Goal: Transaction & Acquisition: Purchase product/service

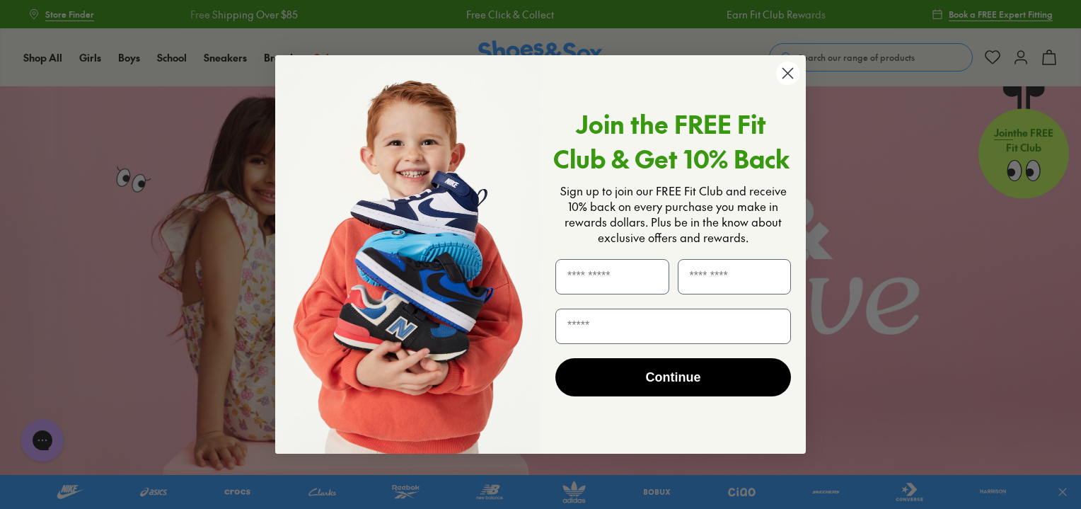
click at [795, 75] on circle "Close dialog" at bounding box center [787, 73] width 23 height 23
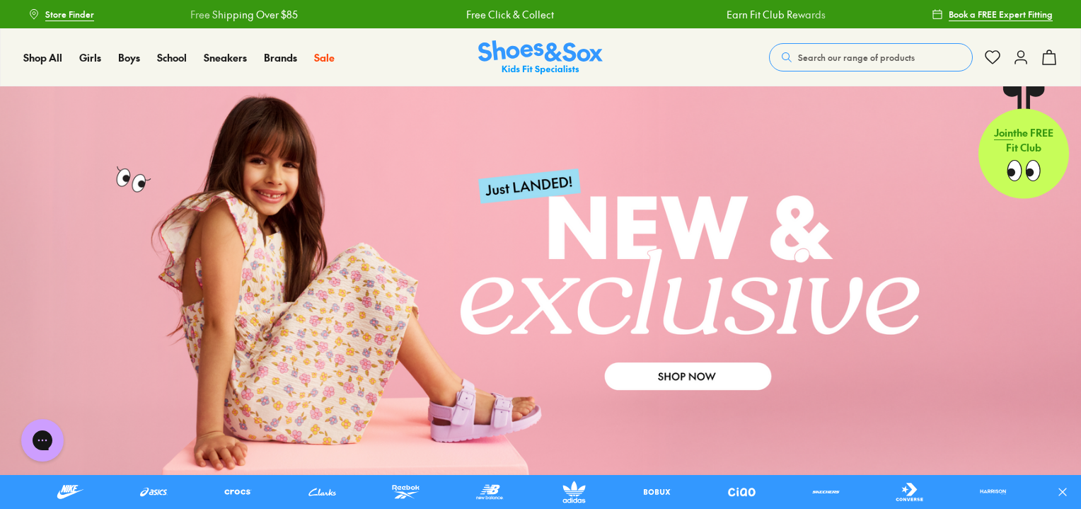
click at [1025, 53] on icon at bounding box center [1021, 57] width 17 height 17
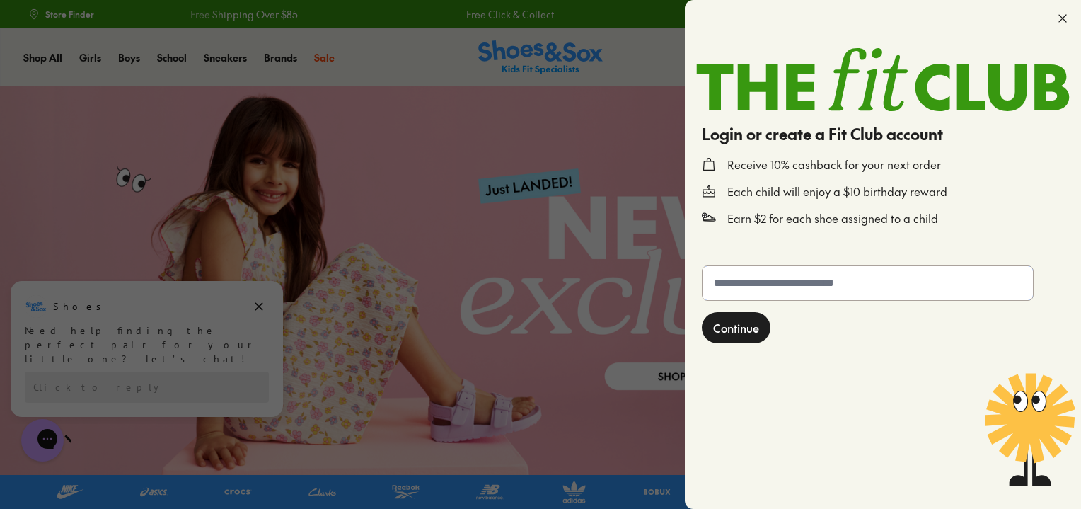
click at [799, 284] on input "text" at bounding box center [868, 283] width 330 height 34
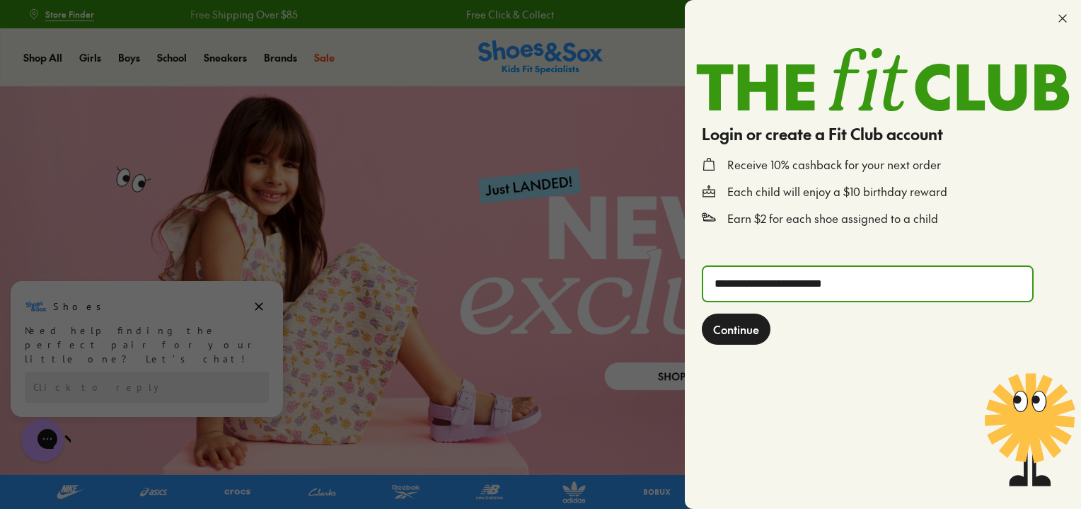
type input "**********"
click at [720, 333] on span "Continue" at bounding box center [736, 329] width 46 height 17
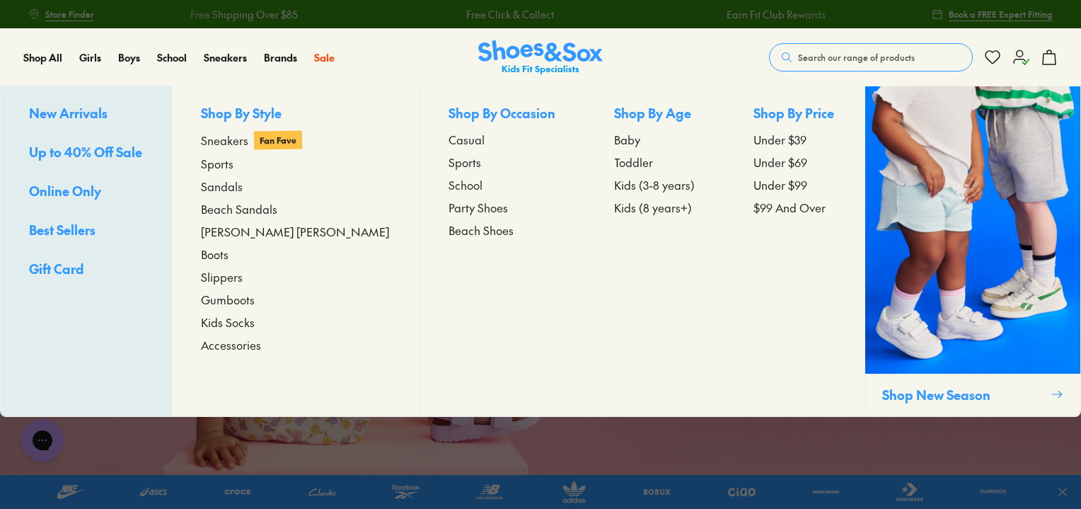
click at [82, 148] on span "Up to 40% Off Sale" at bounding box center [85, 152] width 113 height 18
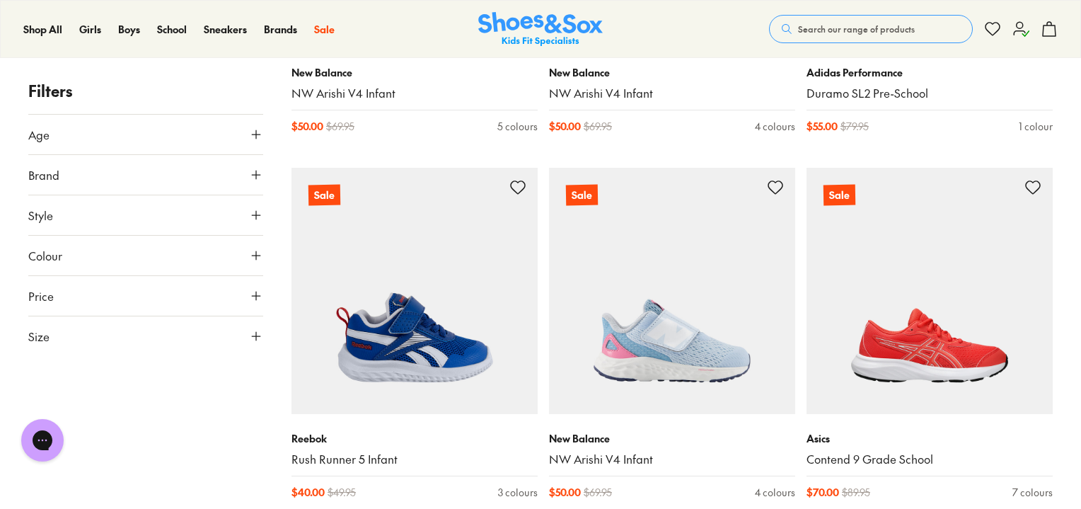
scroll to position [425, 0]
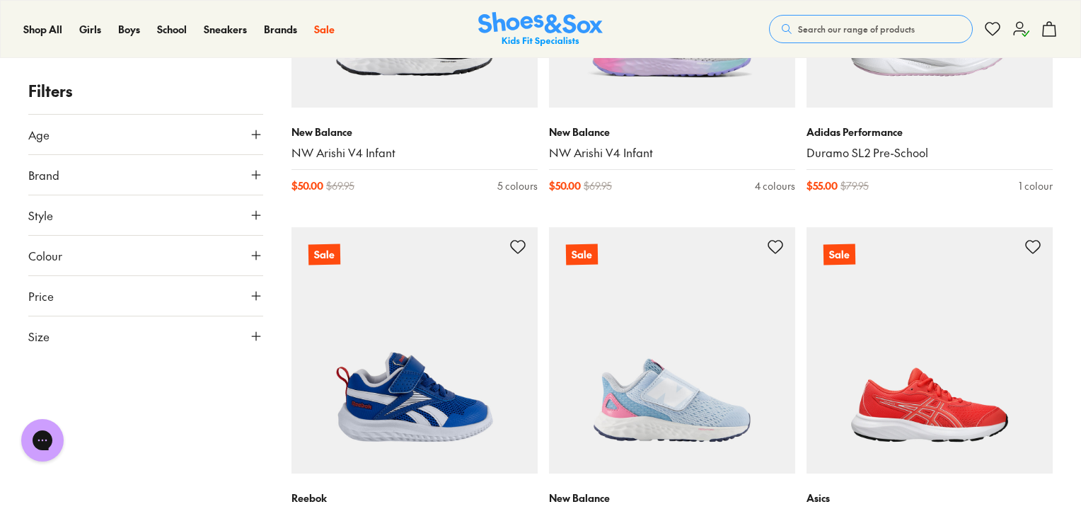
click at [255, 180] on button "Brand" at bounding box center [145, 175] width 235 height 40
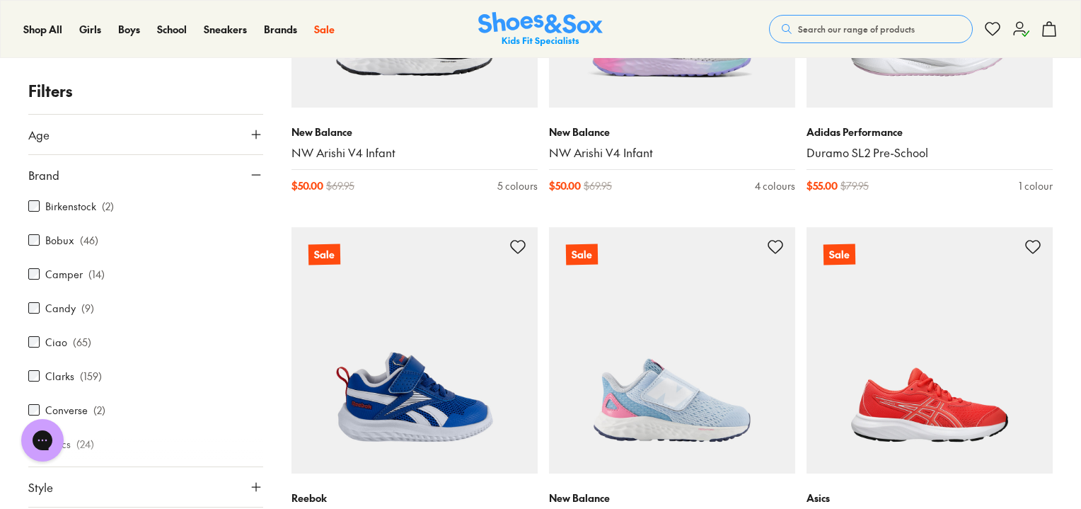
scroll to position [142, 0]
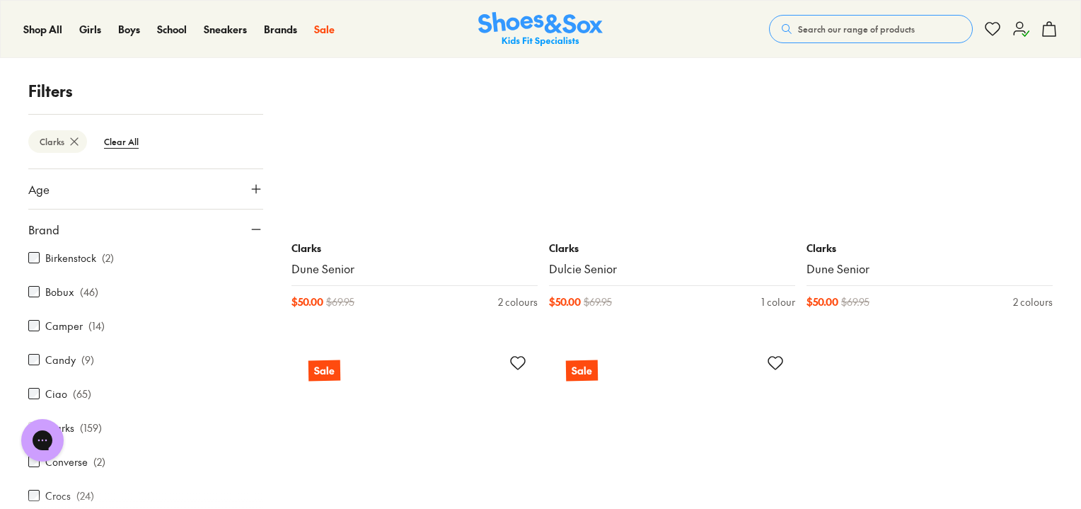
scroll to position [3625, 0]
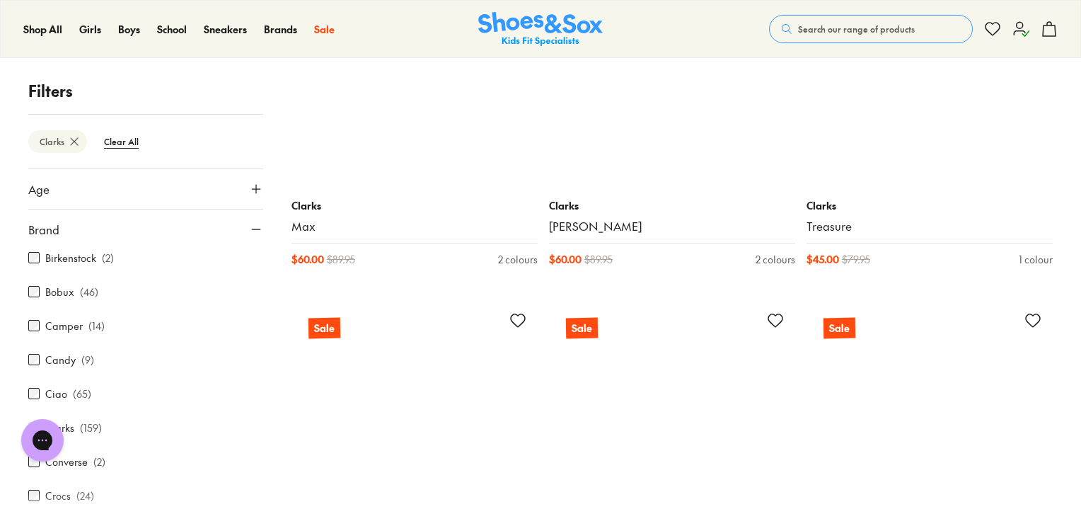
scroll to position [7659, 0]
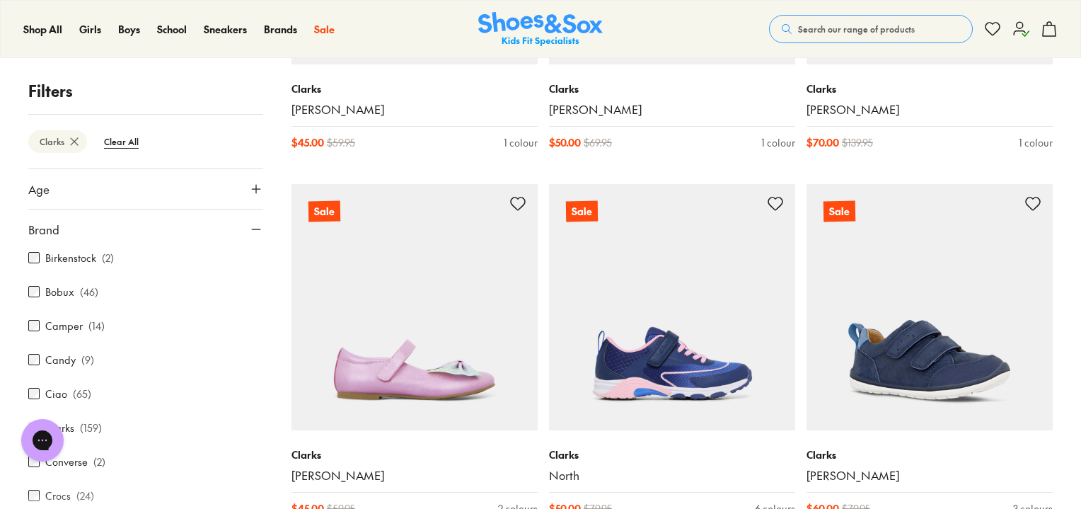
scroll to position [11268, 0]
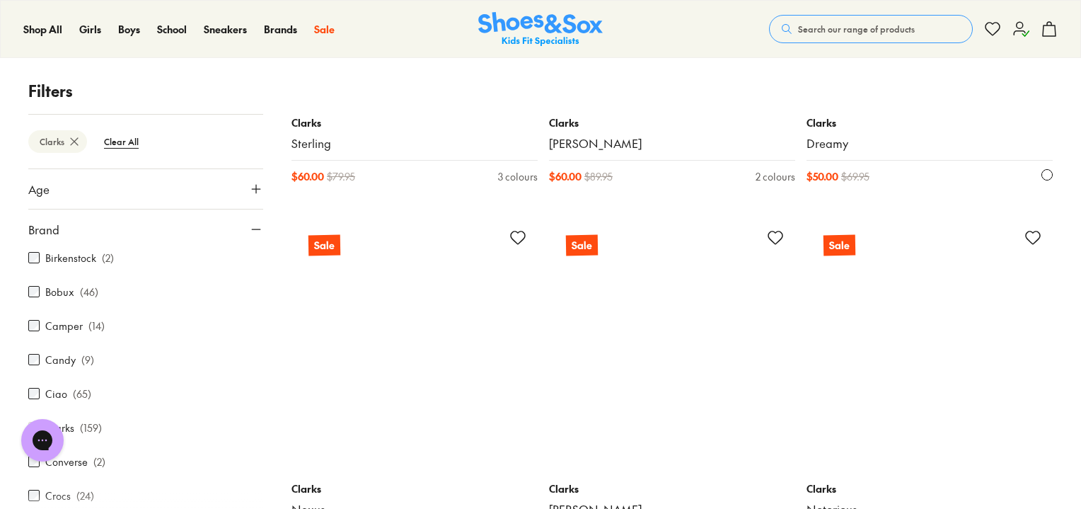
scroll to position [13108, 0]
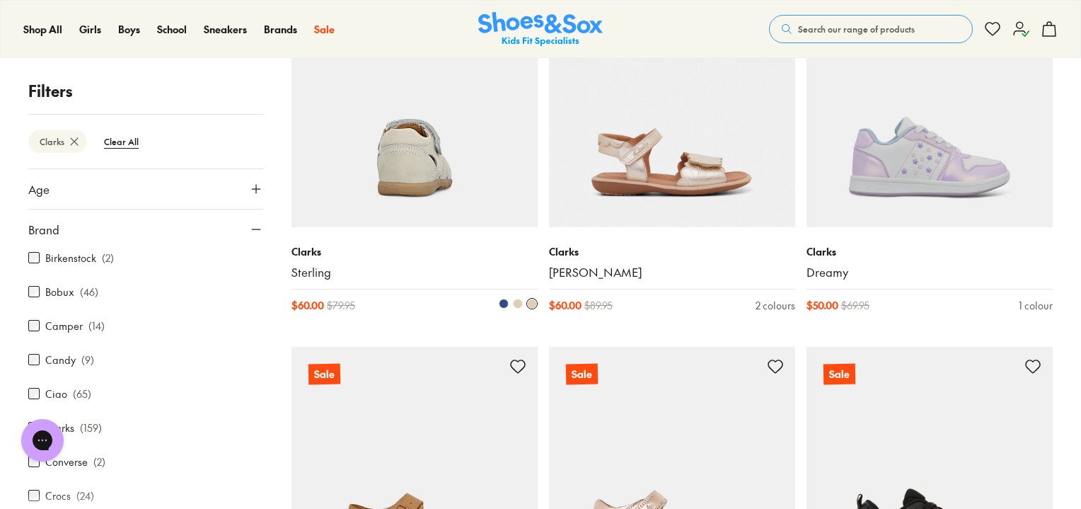
click at [415, 222] on img at bounding box center [415, 104] width 246 height 246
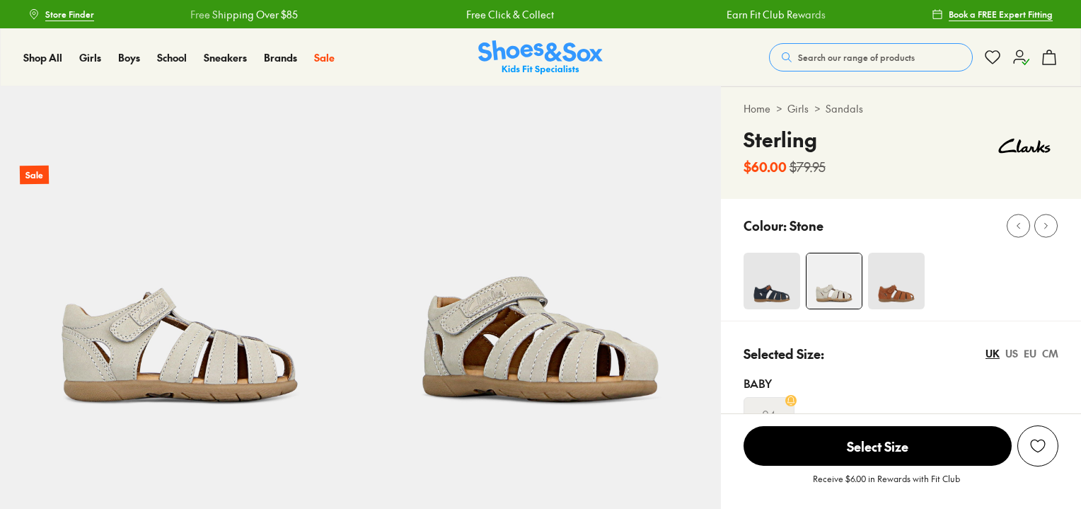
select select "*"
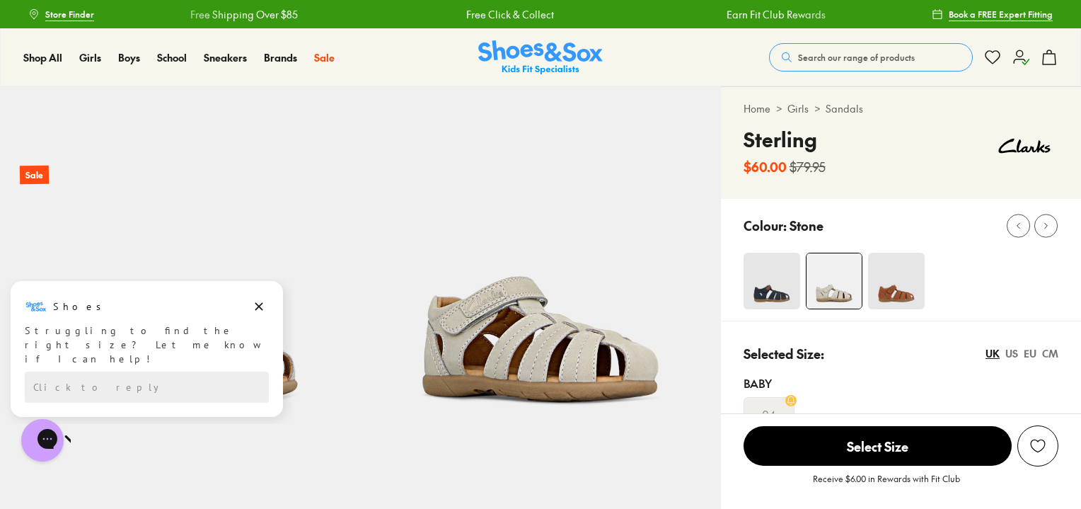
click at [784, 280] on img at bounding box center [772, 281] width 57 height 57
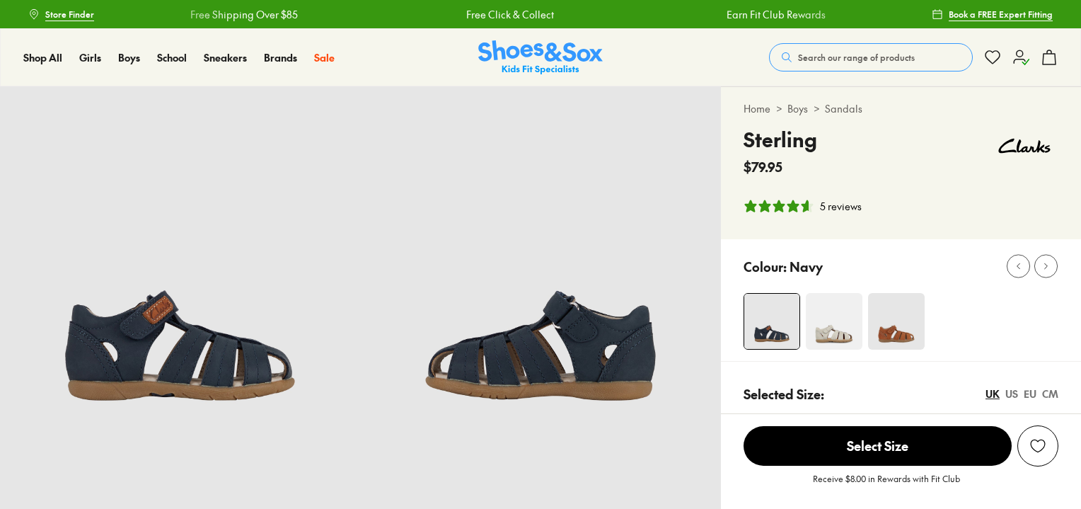
click at [776, 298] on img at bounding box center [771, 321] width 55 height 55
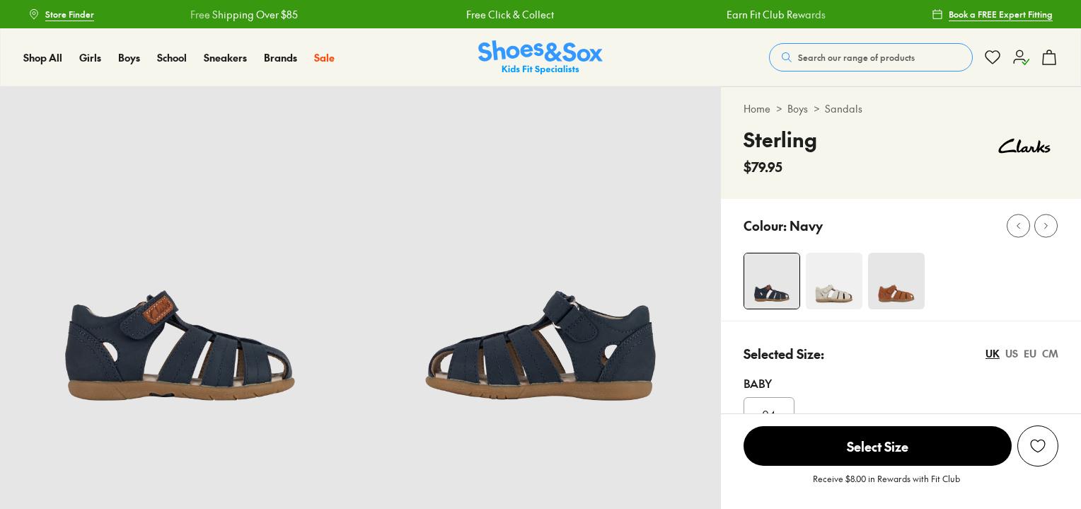
select select "*"
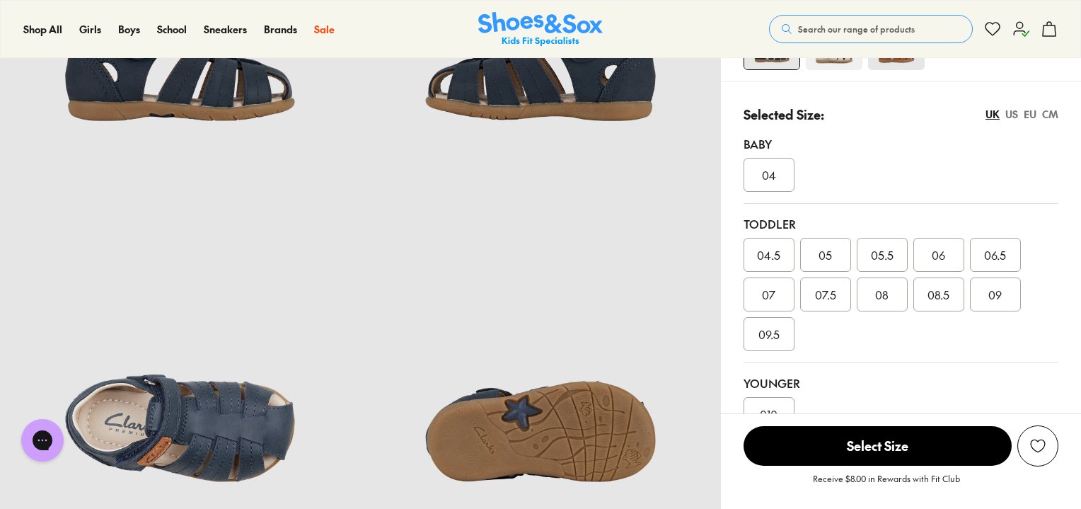
scroll to position [283, 0]
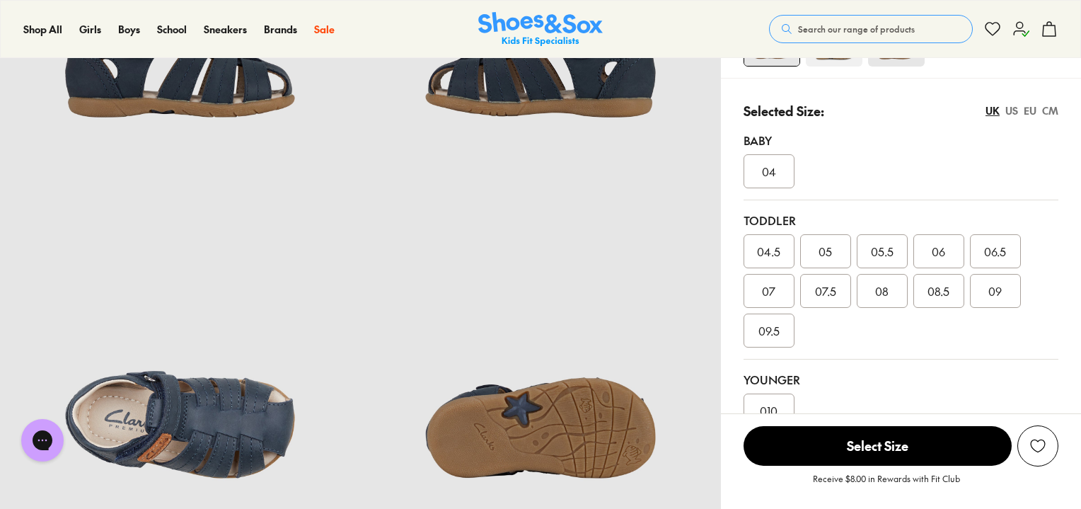
click at [994, 291] on span "09" at bounding box center [995, 290] width 13 height 17
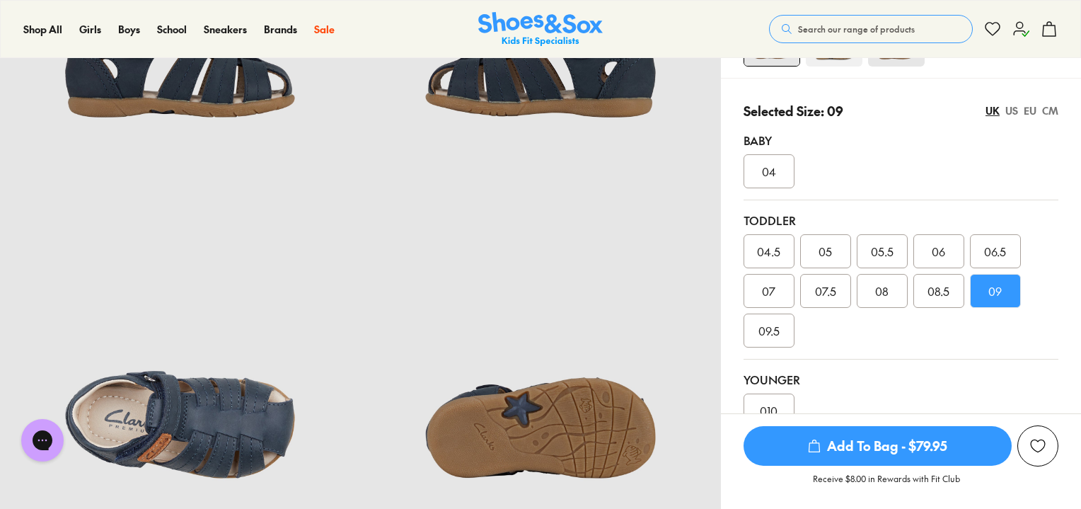
click at [1000, 297] on span "09" at bounding box center [995, 290] width 13 height 17
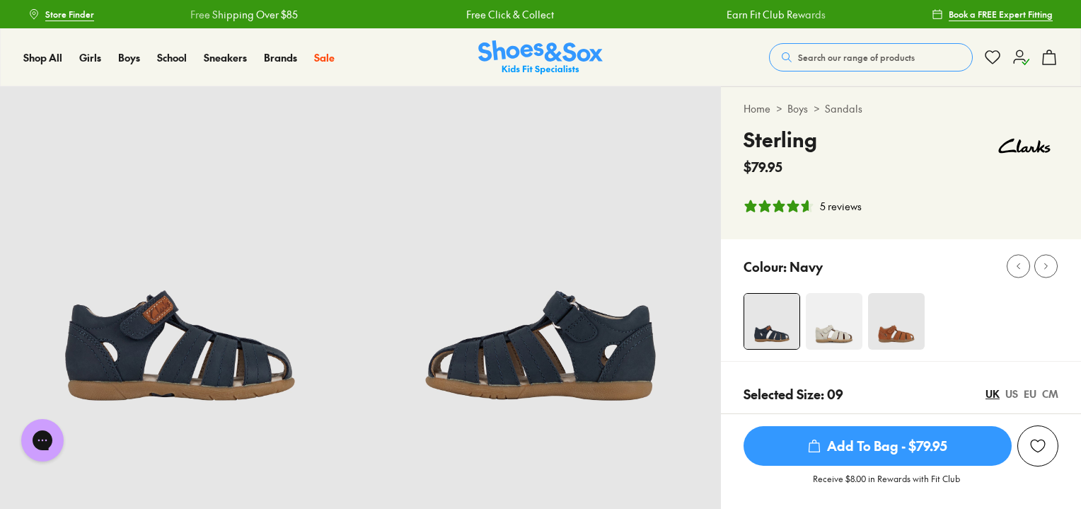
click at [829, 330] on img at bounding box center [834, 321] width 57 height 57
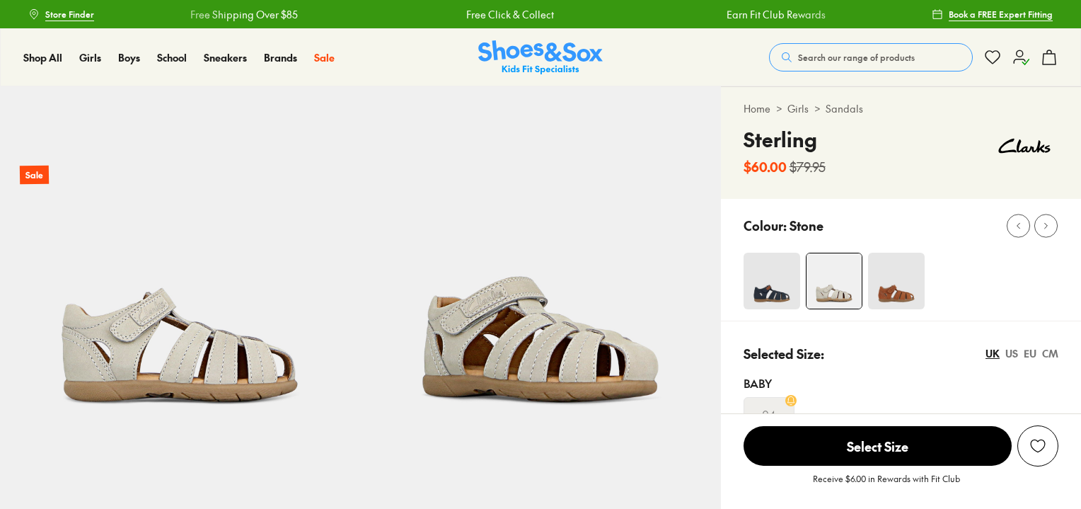
select select "*"
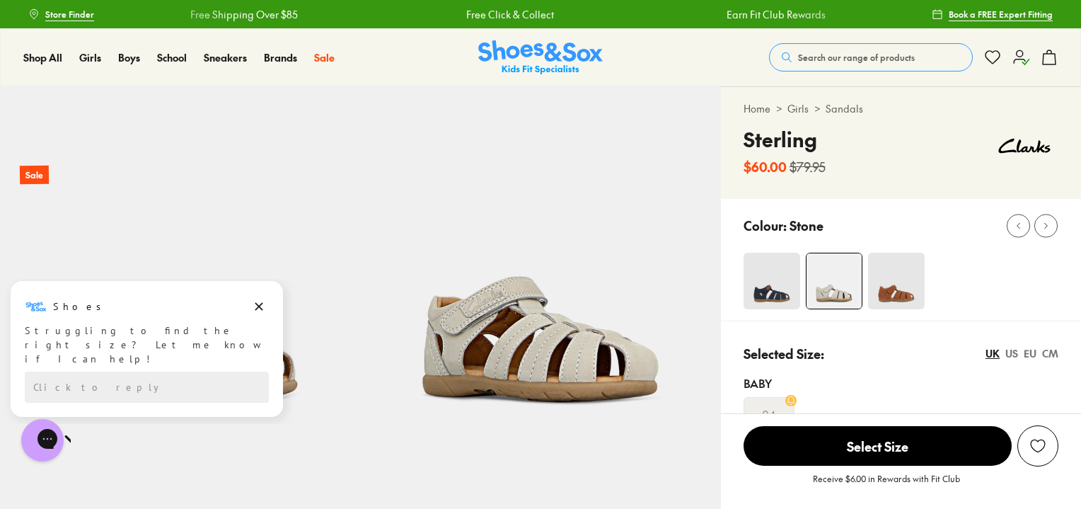
click at [779, 294] on img at bounding box center [772, 281] width 57 height 57
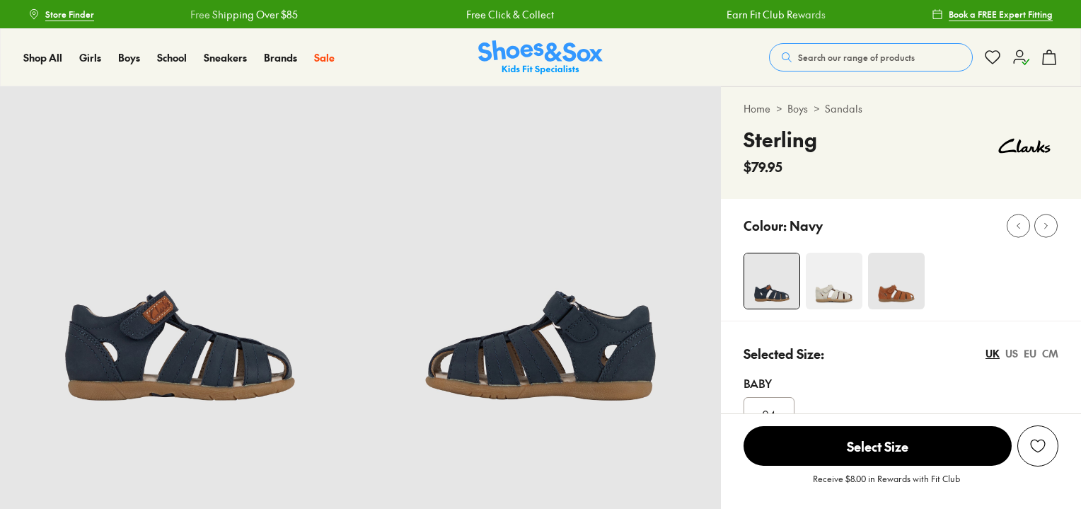
select select "*"
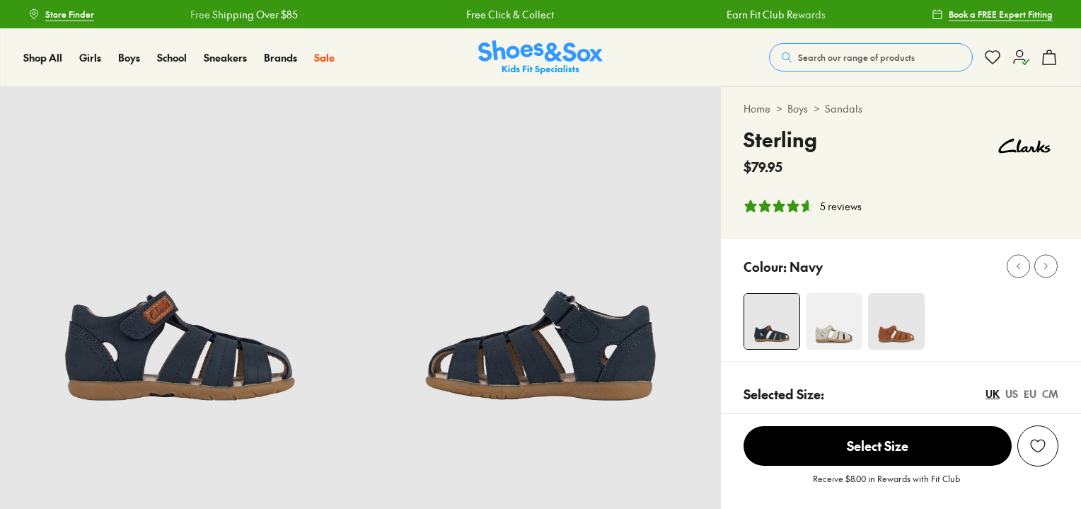
click at [900, 312] on img at bounding box center [896, 321] width 57 height 57
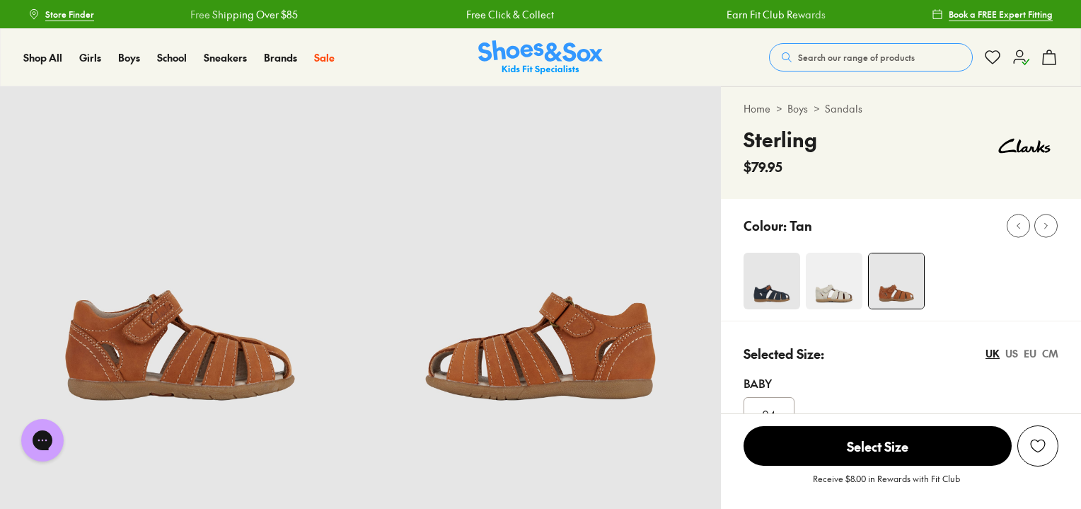
click at [906, 282] on img at bounding box center [896, 280] width 55 height 55
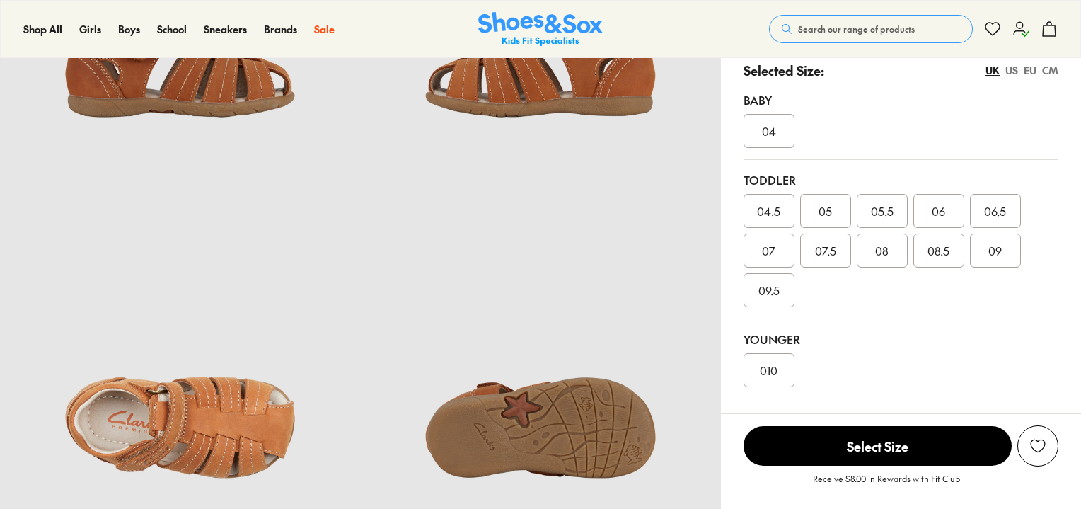
select select "*"
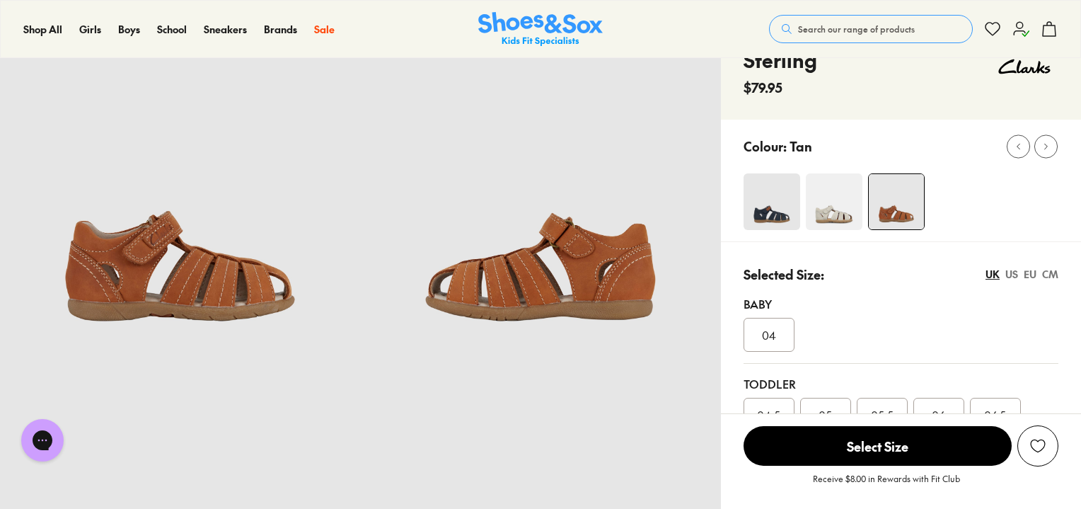
scroll to position [0, 0]
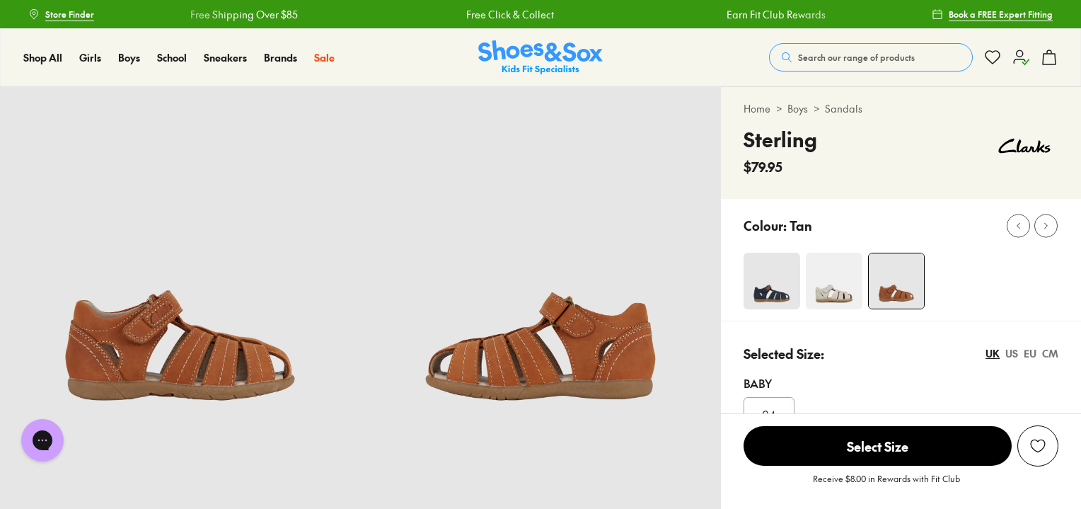
click at [830, 293] on img at bounding box center [834, 281] width 57 height 57
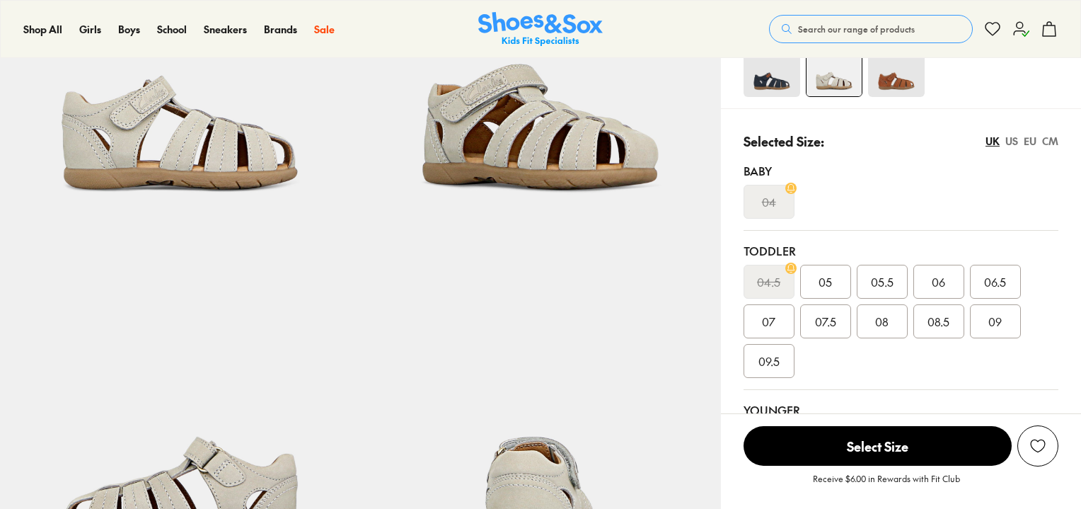
select select "*"
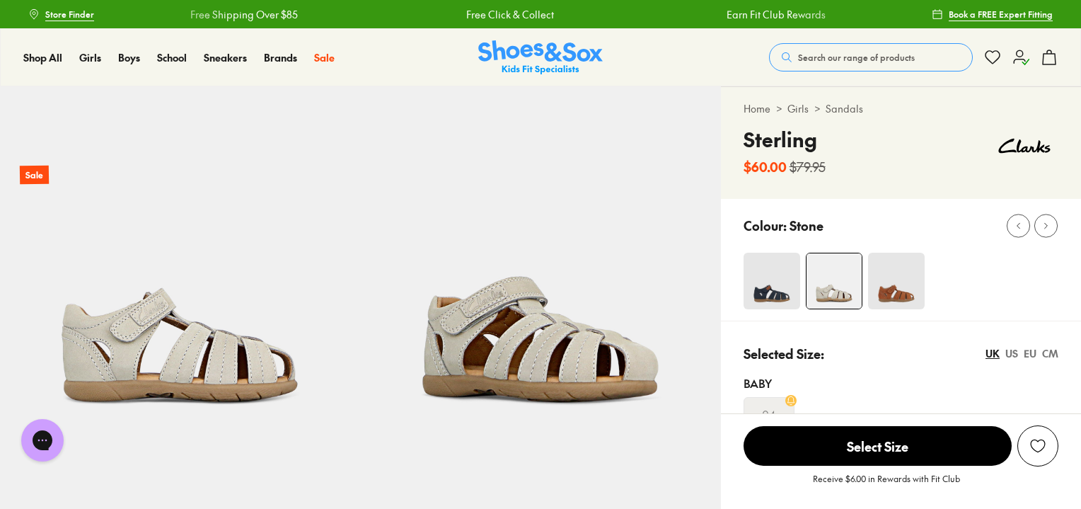
click at [778, 278] on img at bounding box center [772, 281] width 57 height 57
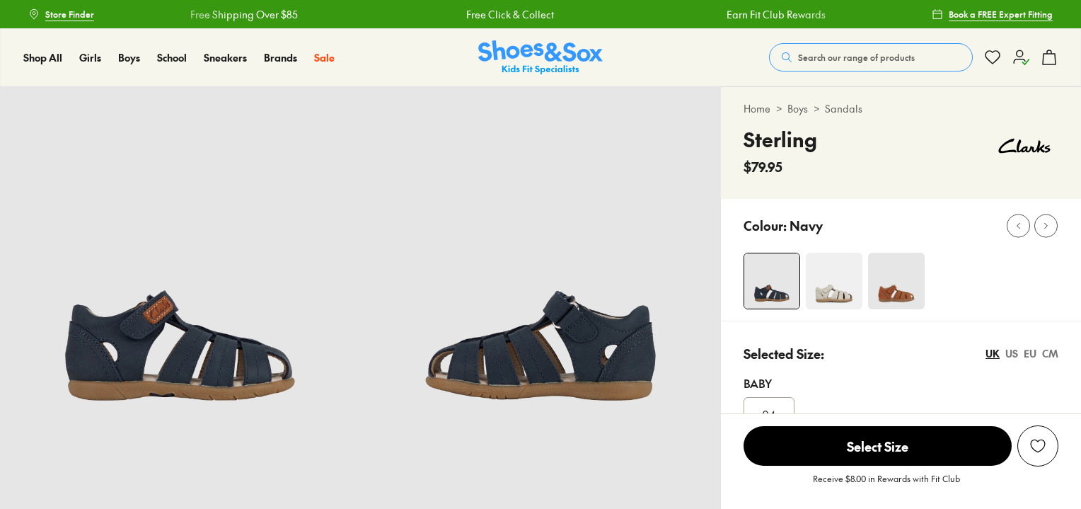
select select "*"
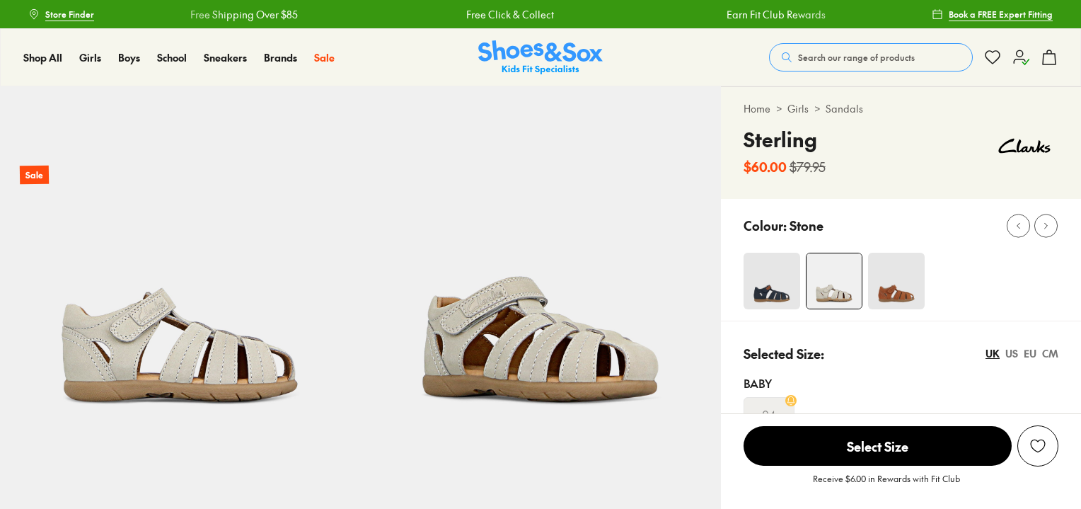
click at [752, 108] on link "Home" at bounding box center [757, 108] width 27 height 15
select select "*"
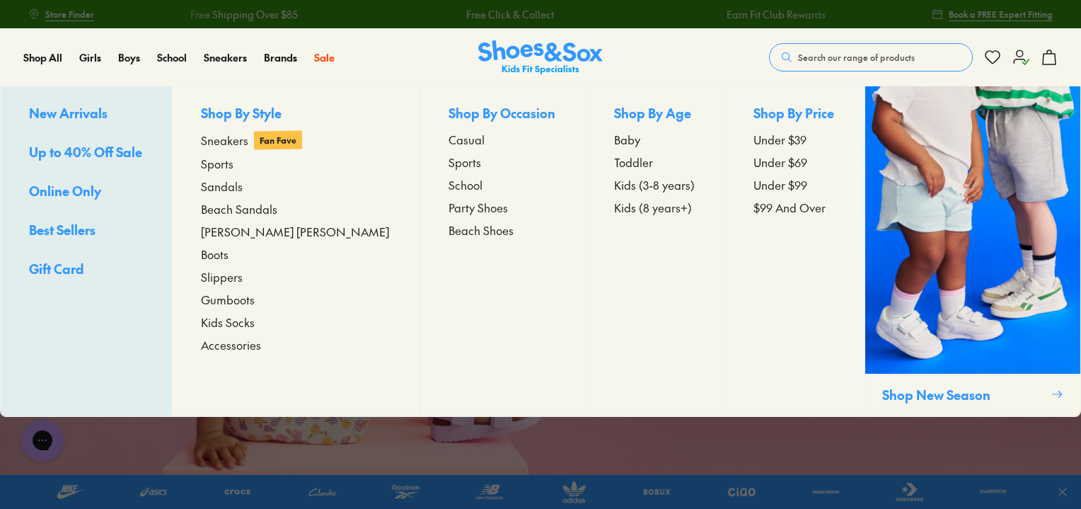
click at [71, 154] on span "Up to 40% Off Sale" at bounding box center [85, 152] width 113 height 18
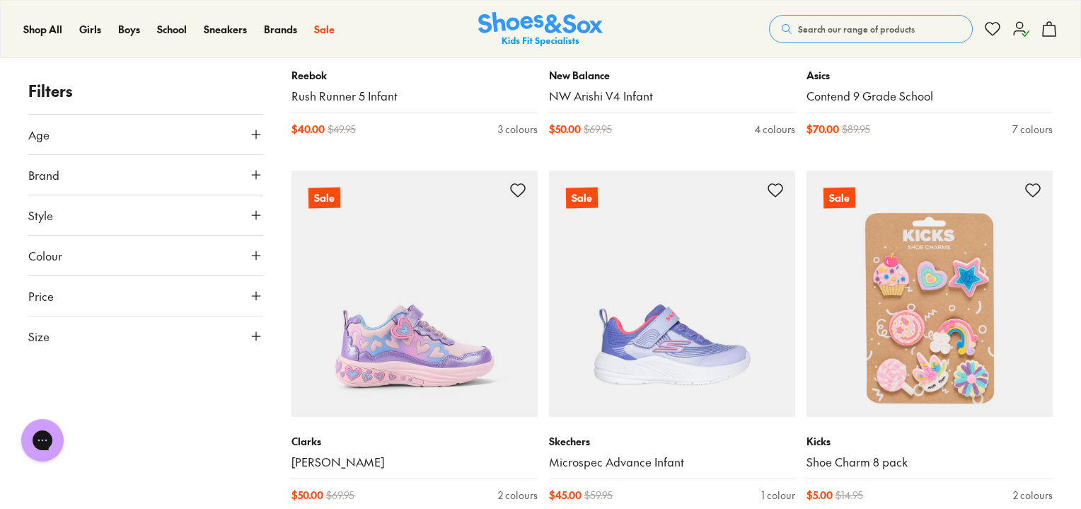
click at [82, 182] on button "Brand" at bounding box center [145, 175] width 235 height 40
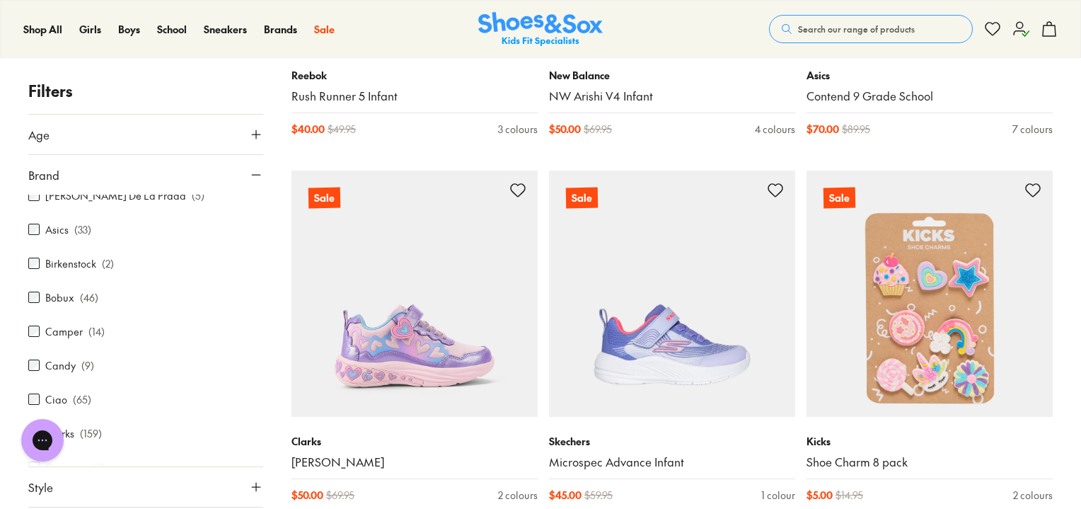
scroll to position [142, 0]
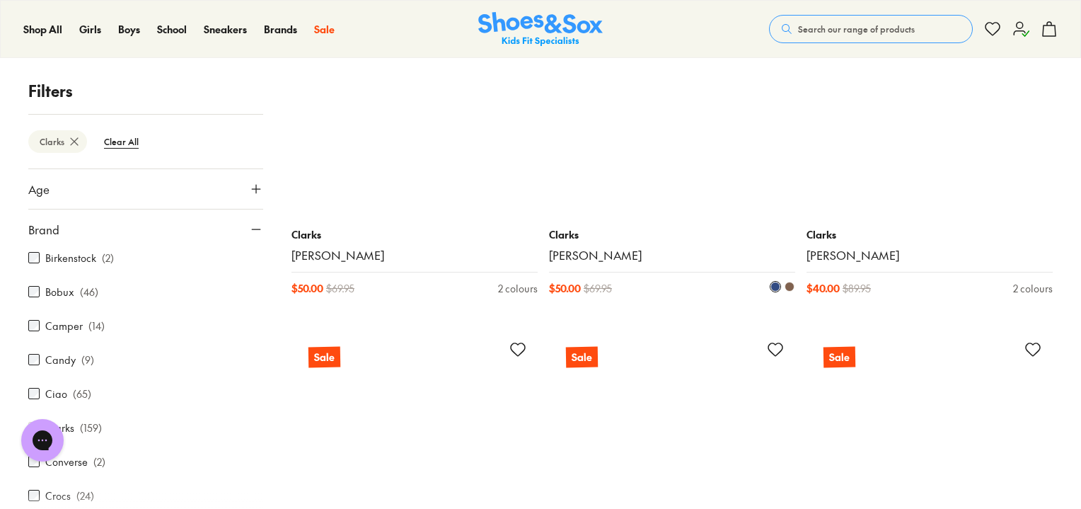
scroll to position [7570, 0]
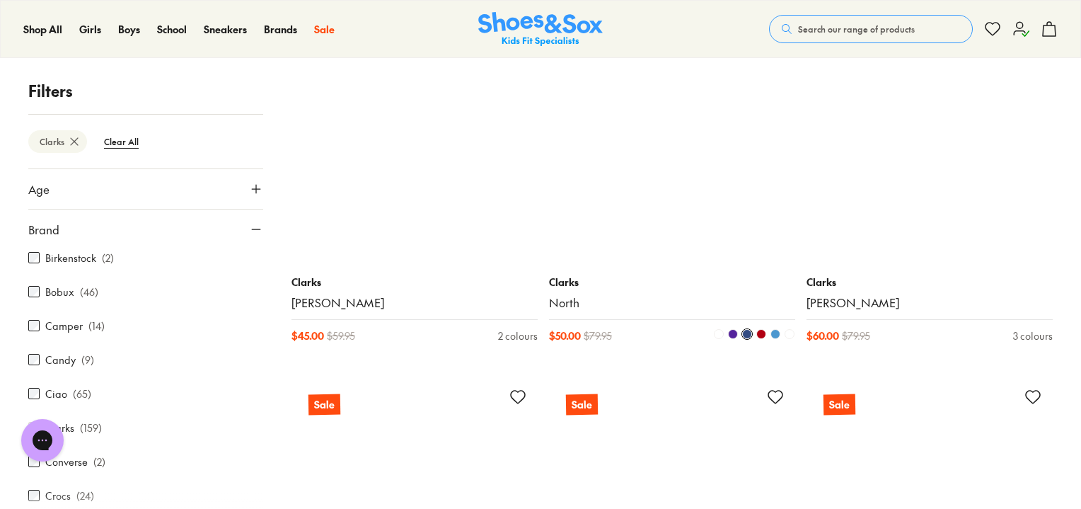
scroll to position [11250, 0]
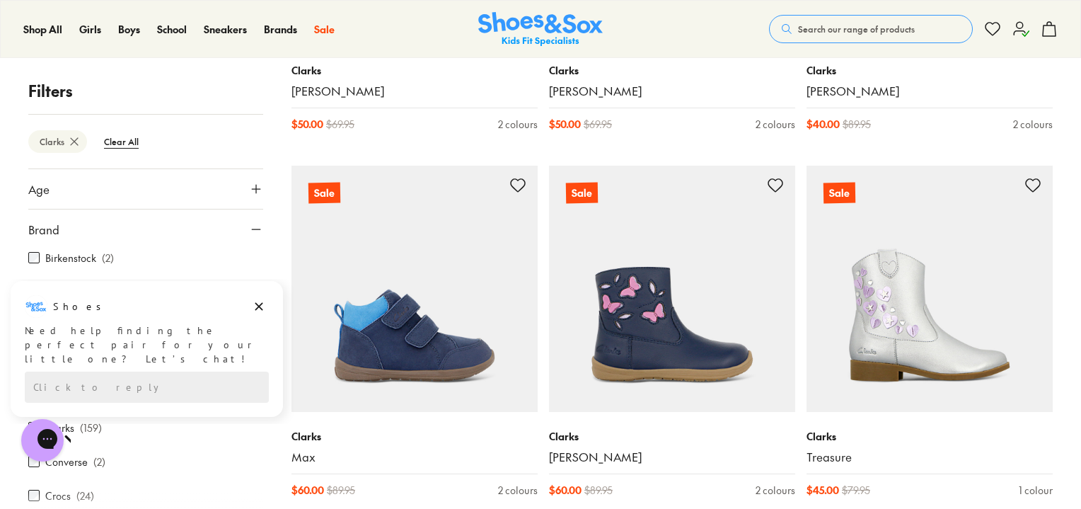
scroll to position [6792, 0]
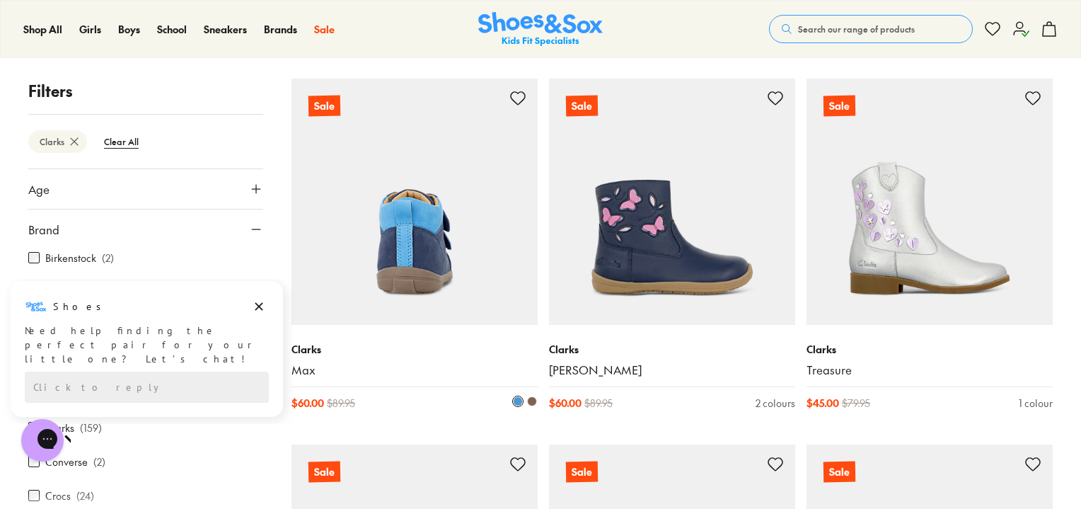
click at [323, 358] on div "Clarks Max" at bounding box center [415, 360] width 246 height 36
click at [304, 367] on link "Max" at bounding box center [415, 370] width 246 height 16
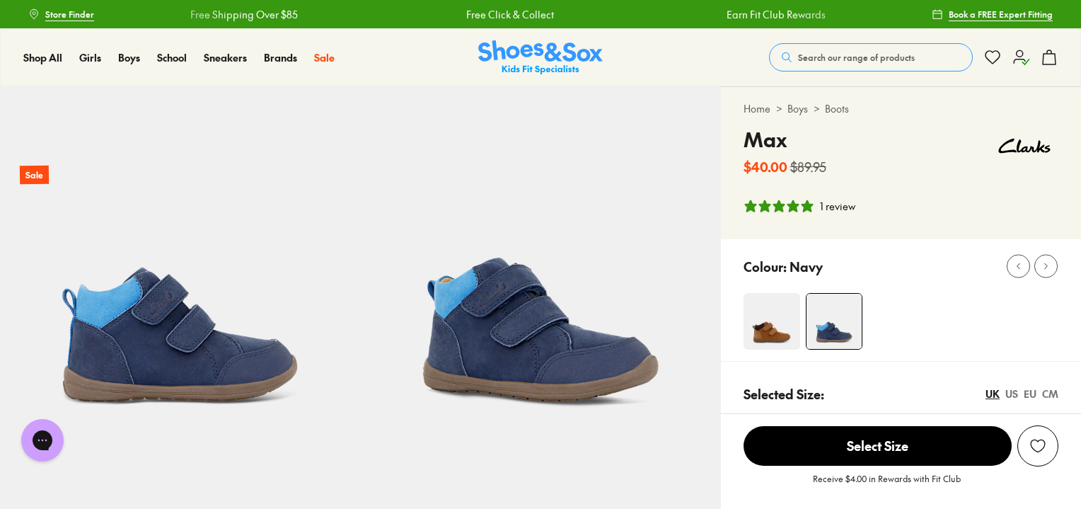
select select "*"
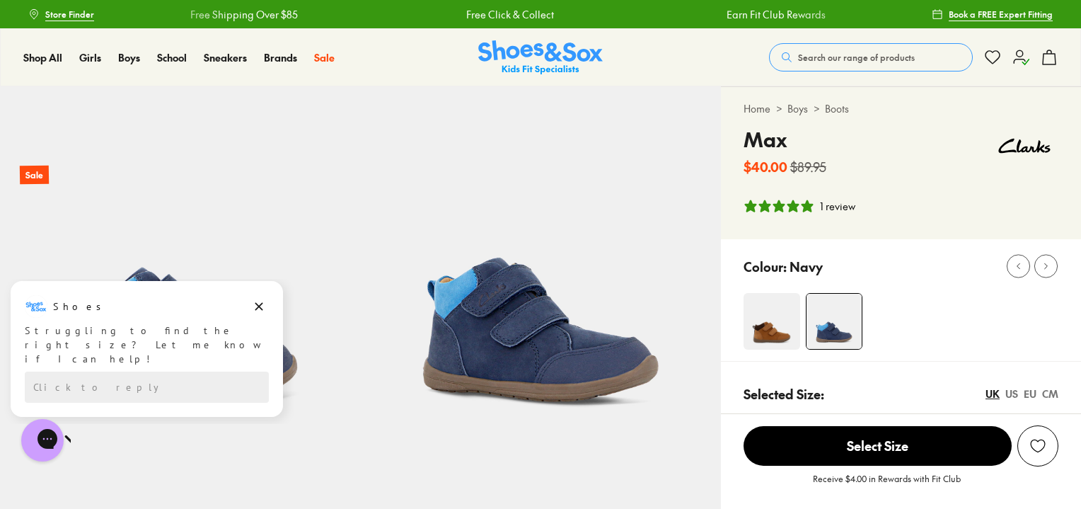
scroll to position [212, 0]
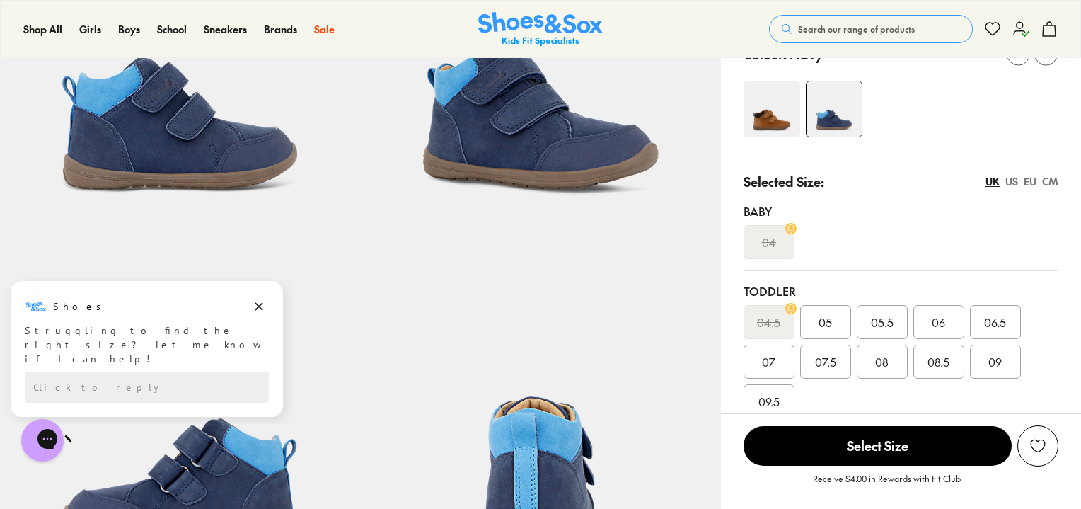
click at [994, 361] on span "09" at bounding box center [995, 361] width 13 height 17
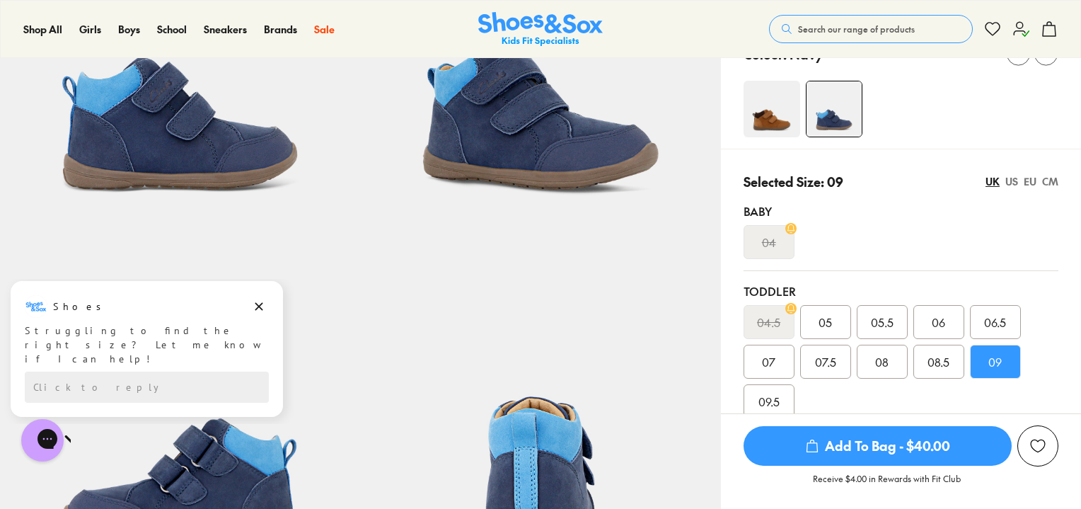
click at [999, 369] on span "09" at bounding box center [995, 361] width 13 height 17
click at [886, 445] on span "Add To Bag - $40.00" at bounding box center [878, 446] width 268 height 40
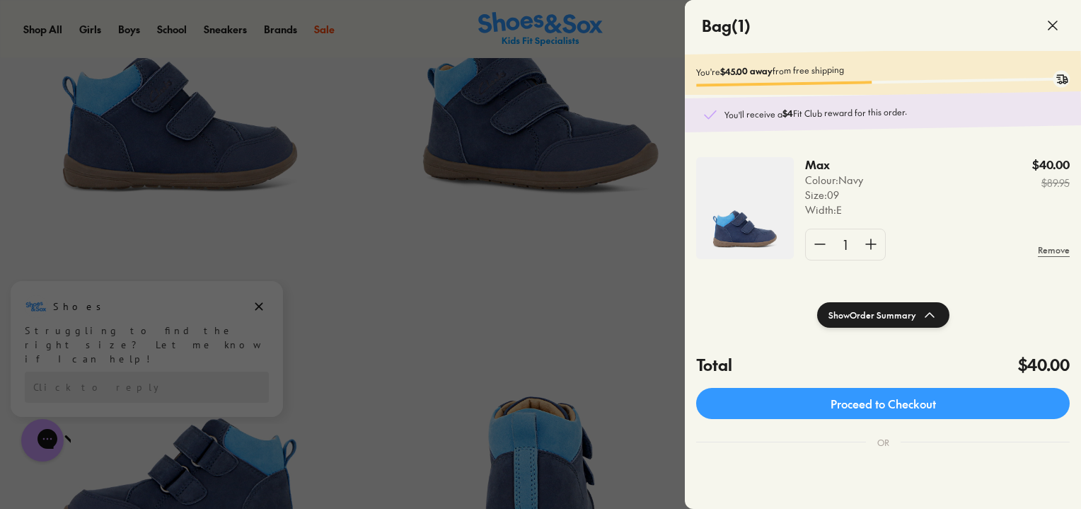
click at [1044, 30] on icon at bounding box center [1052, 25] width 17 height 17
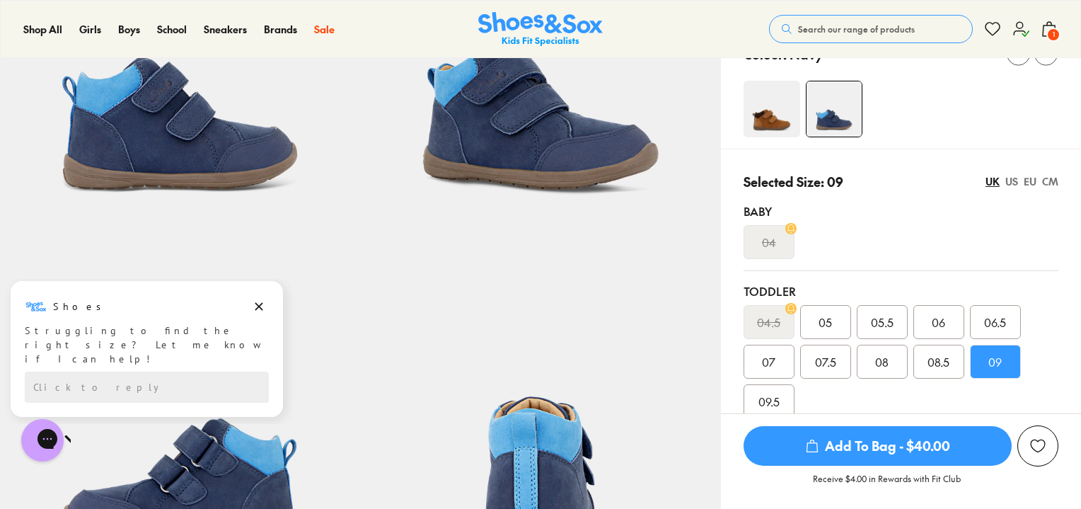
click at [778, 121] on img at bounding box center [772, 109] width 57 height 57
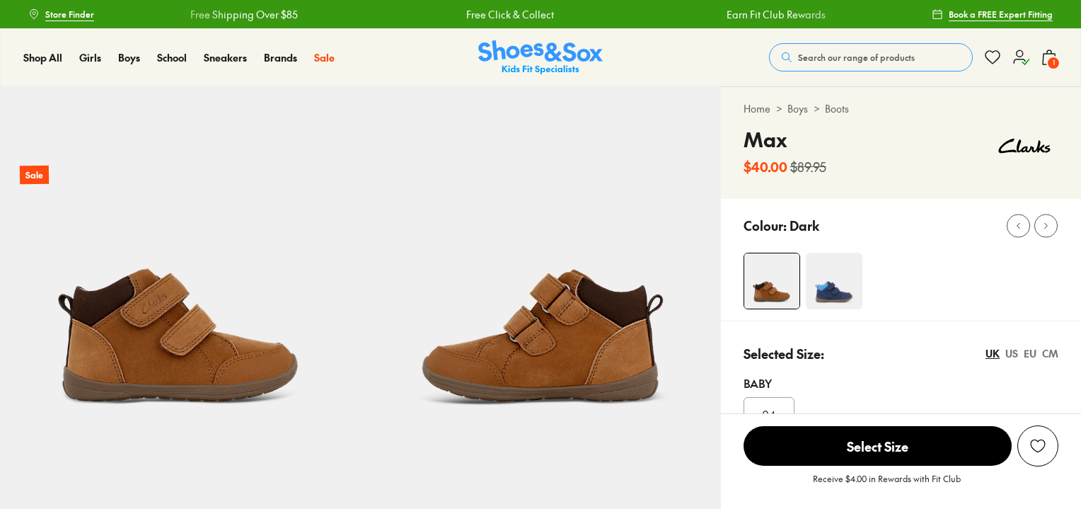
click at [834, 277] on img at bounding box center [834, 281] width 57 height 57
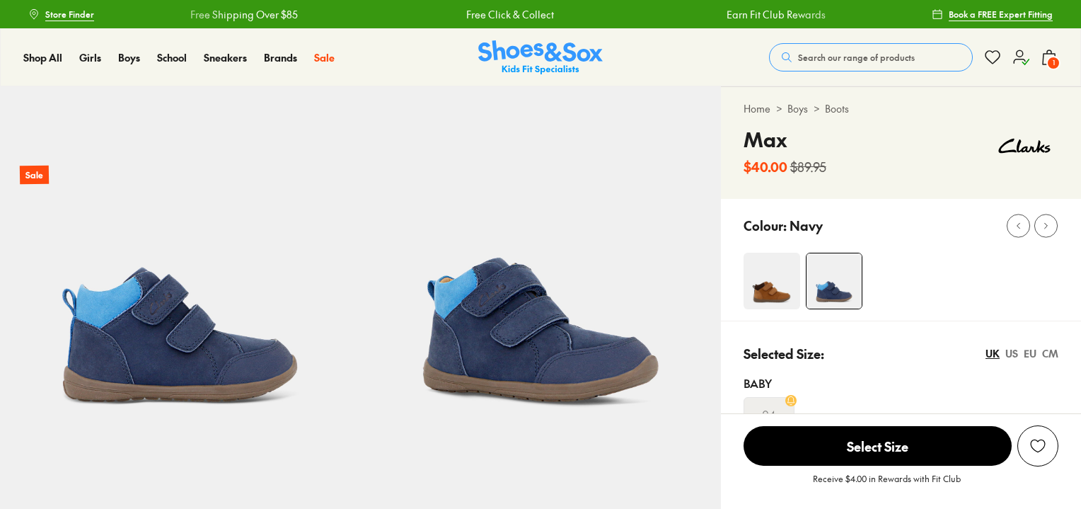
scroll to position [142, 0]
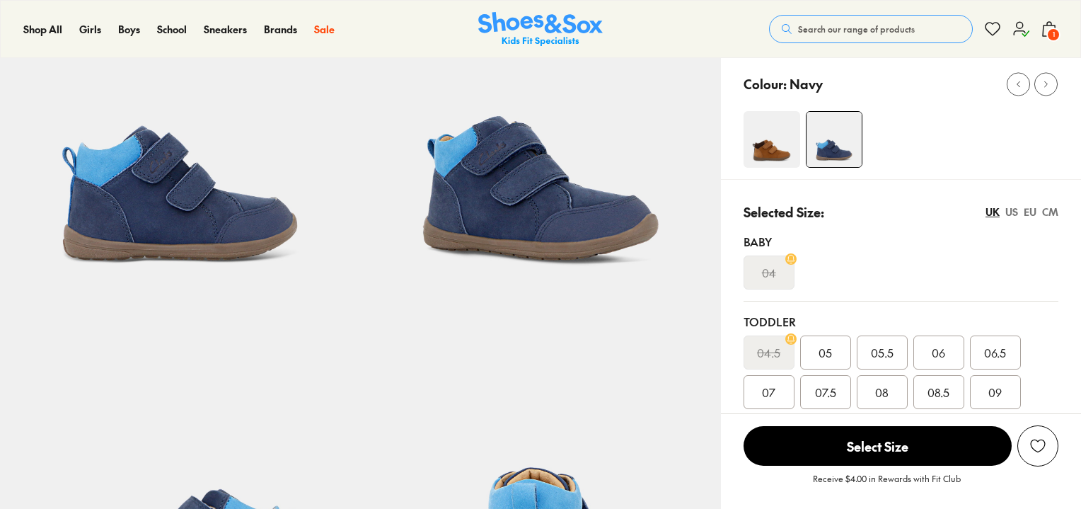
select select "*"
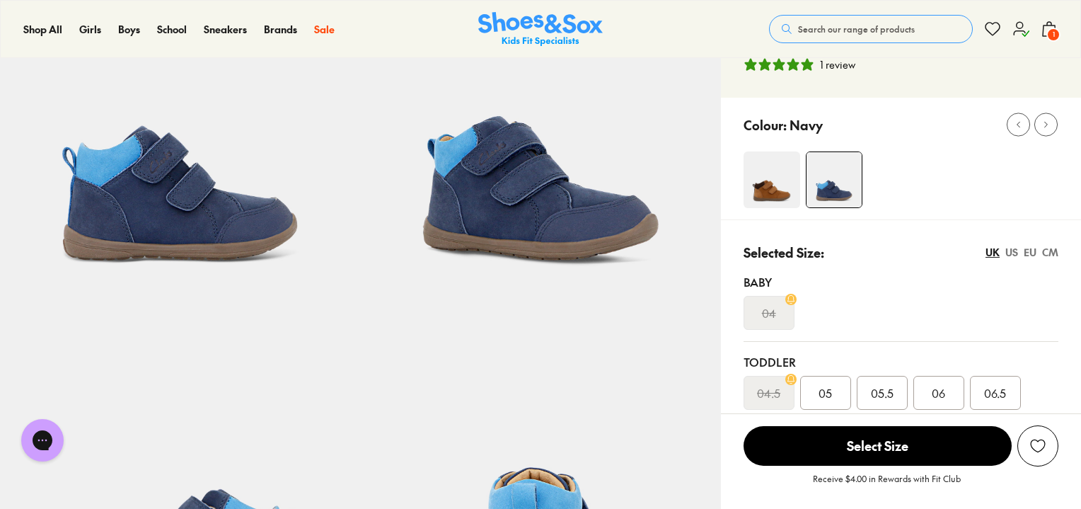
click at [769, 190] on img at bounding box center [772, 179] width 57 height 57
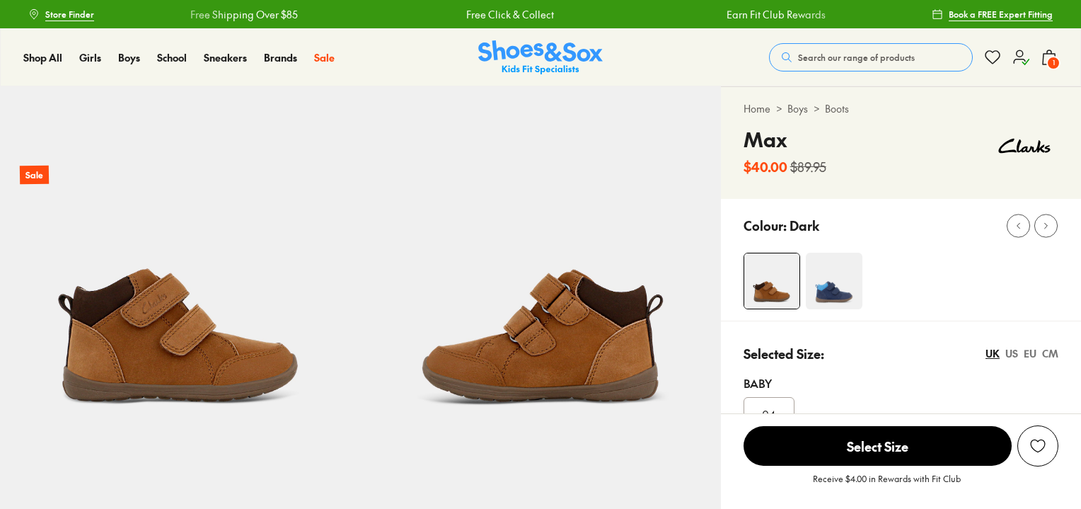
select select "*"
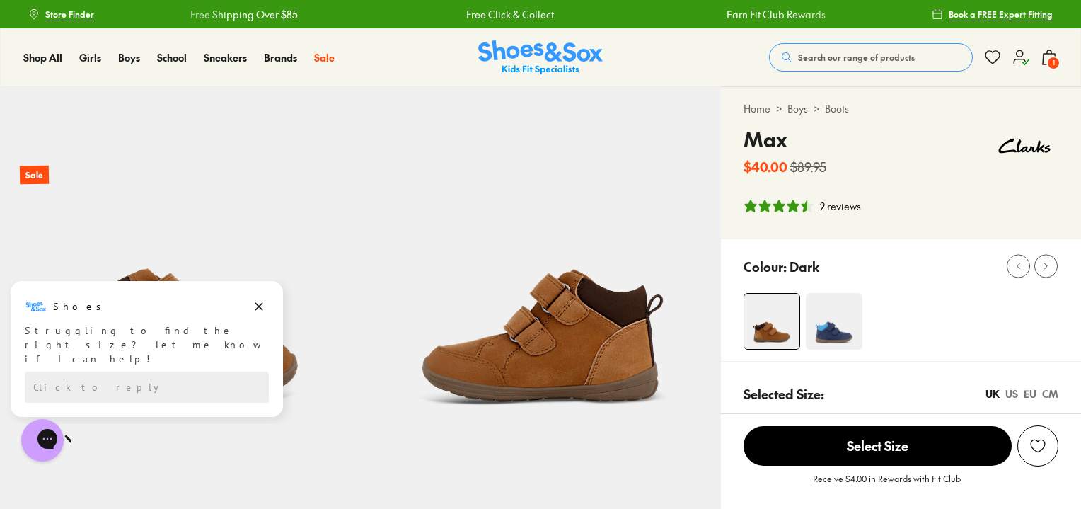
click at [759, 316] on img at bounding box center [771, 321] width 55 height 55
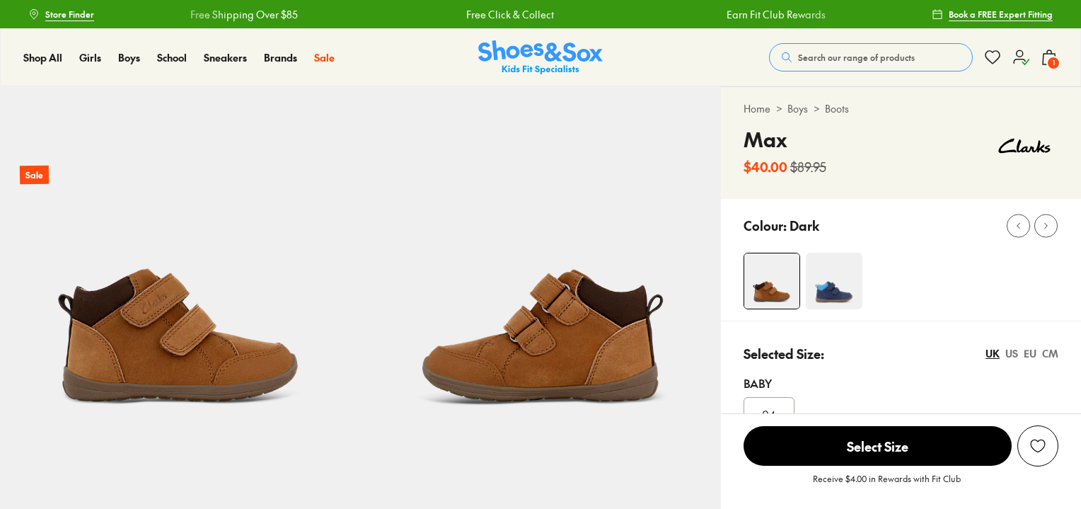
scroll to position [212, 0]
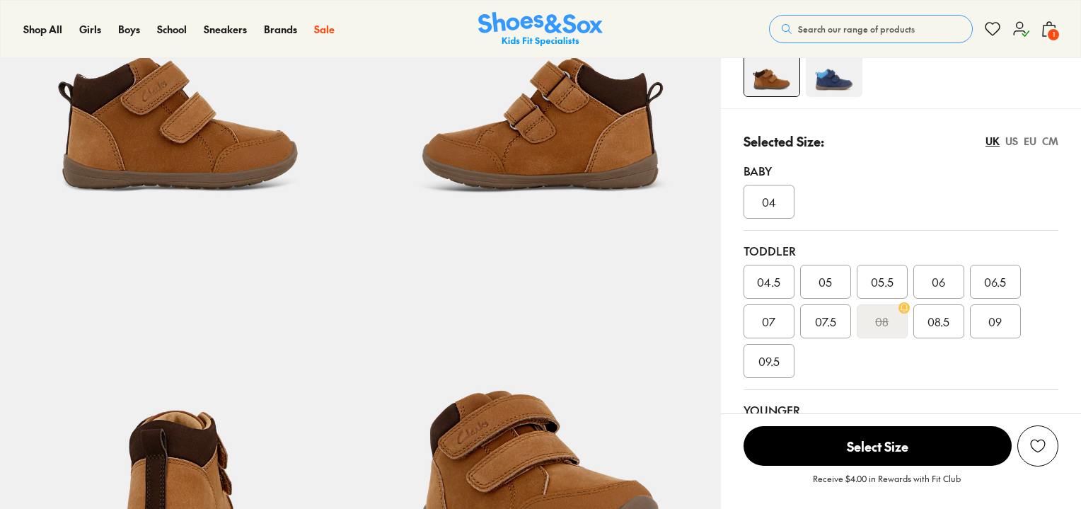
select select "*"
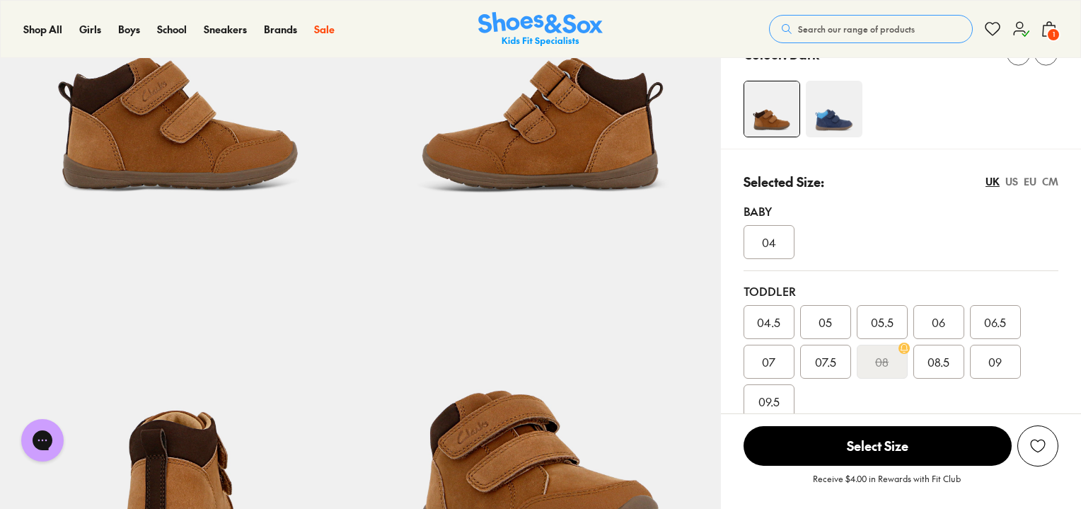
scroll to position [0, 0]
click at [747, 117] on img at bounding box center [771, 108] width 55 height 55
click at [996, 362] on span "09" at bounding box center [995, 361] width 13 height 17
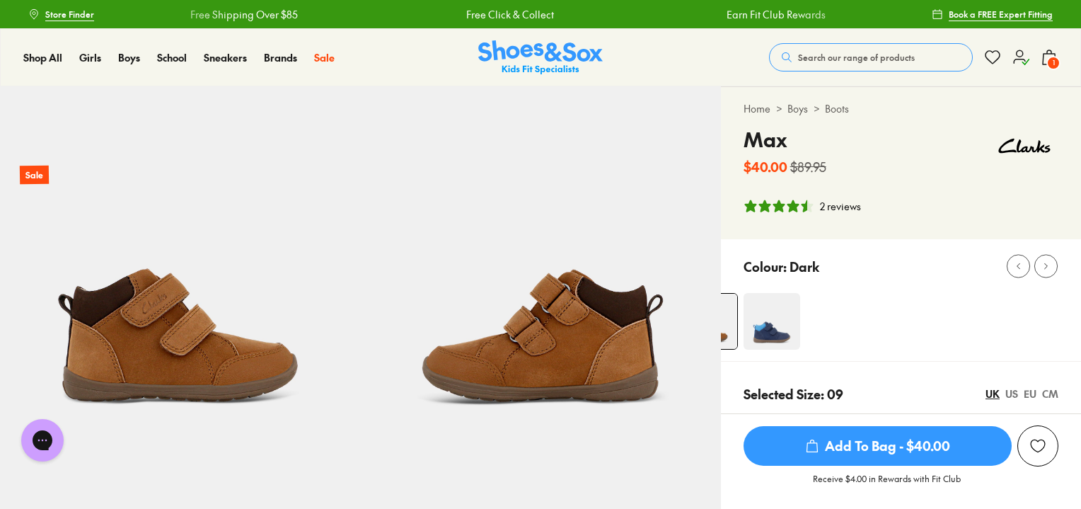
click at [838, 448] on span "Add To Bag - $40.00" at bounding box center [878, 446] width 268 height 40
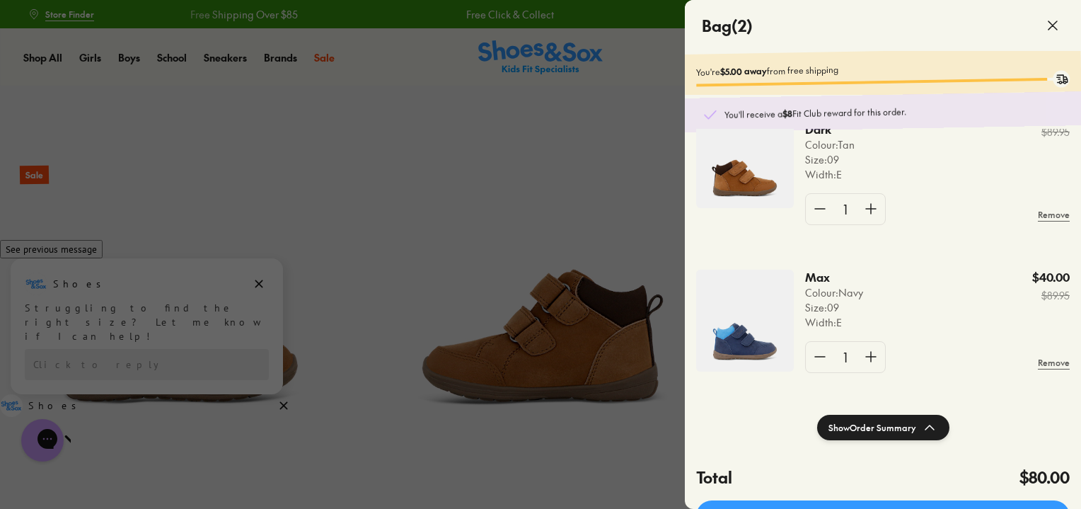
click at [1059, 23] on icon at bounding box center [1052, 25] width 17 height 17
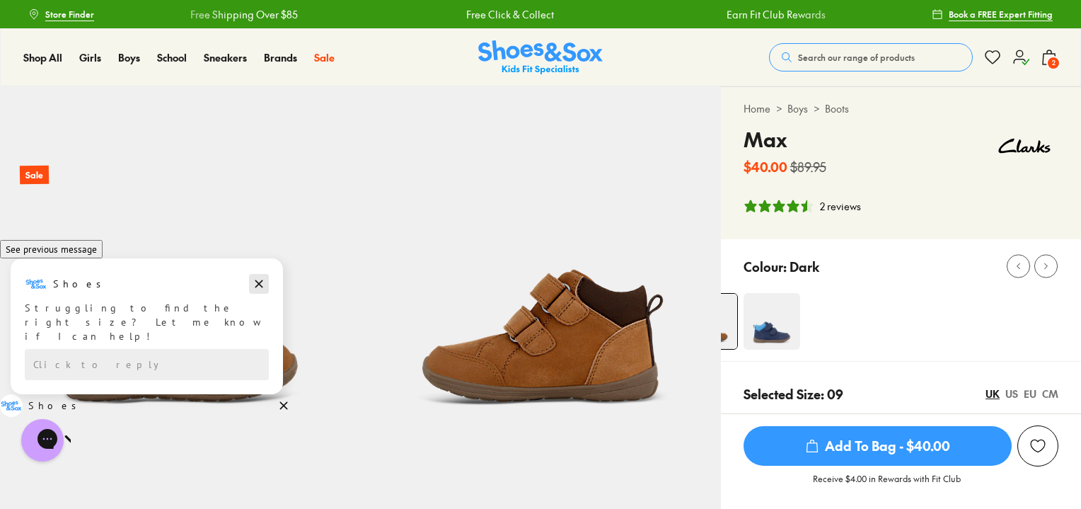
click at [254, 292] on icon "Dismiss campaign" at bounding box center [259, 283] width 14 height 17
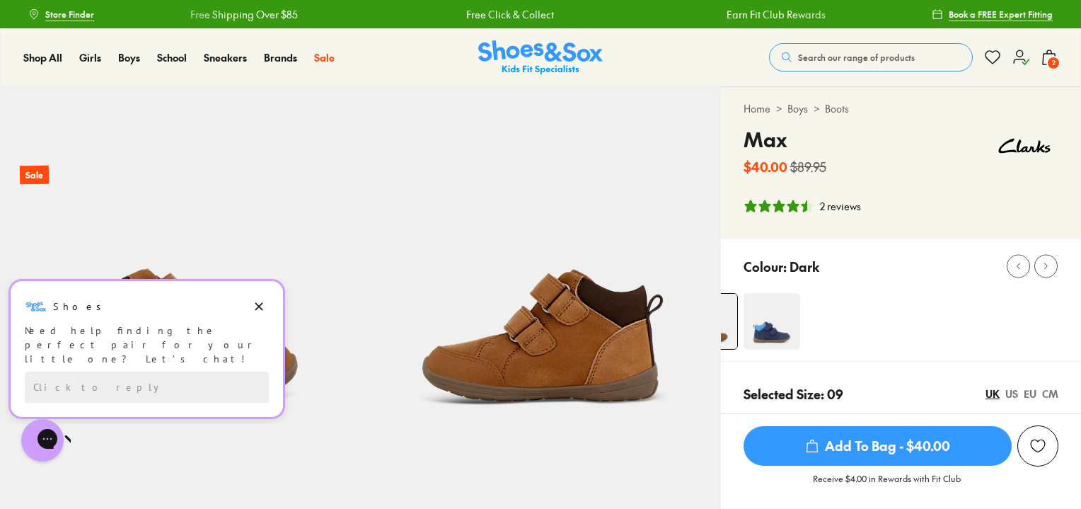
scroll to position [354, 0]
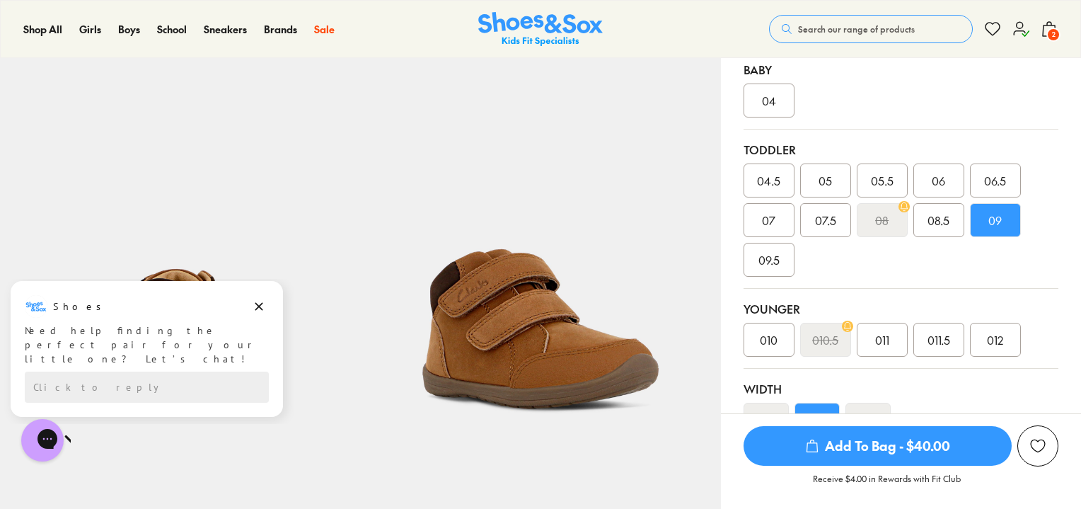
click at [771, 226] on span "07" at bounding box center [768, 220] width 13 height 17
click at [769, 220] on span "07" at bounding box center [768, 220] width 13 height 17
click at [761, 217] on div "07" at bounding box center [769, 220] width 51 height 34
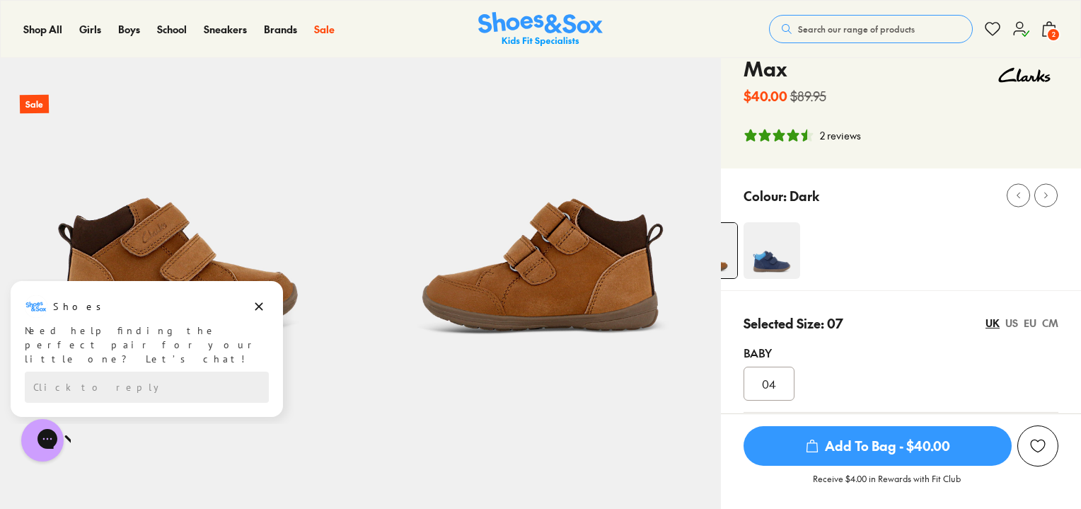
scroll to position [283, 0]
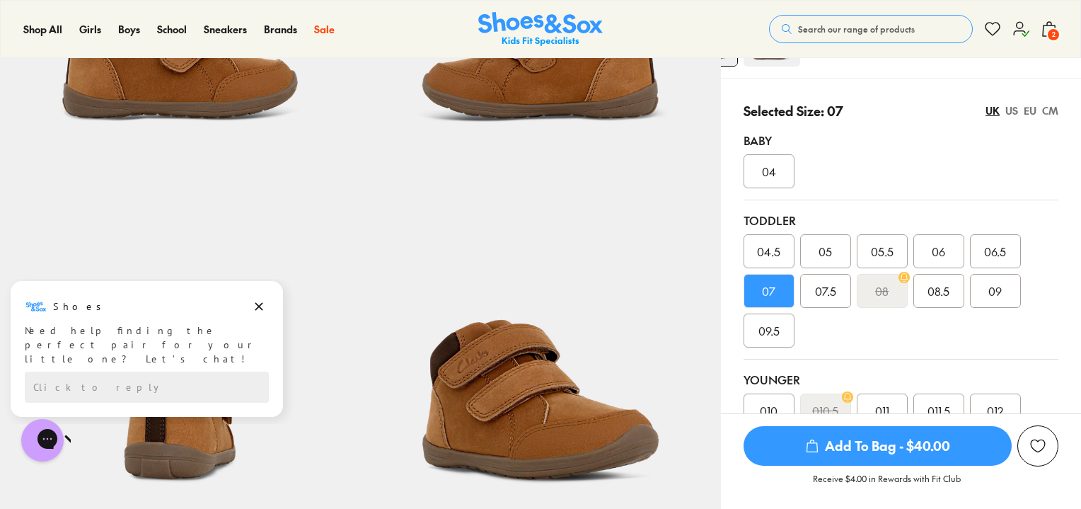
click at [759, 289] on div "07" at bounding box center [769, 291] width 51 height 34
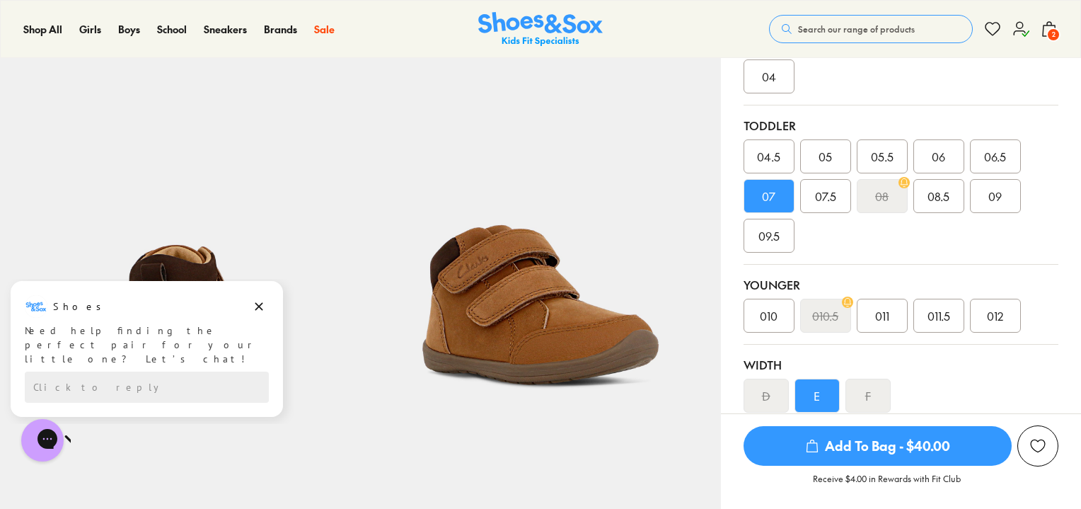
scroll to position [354, 0]
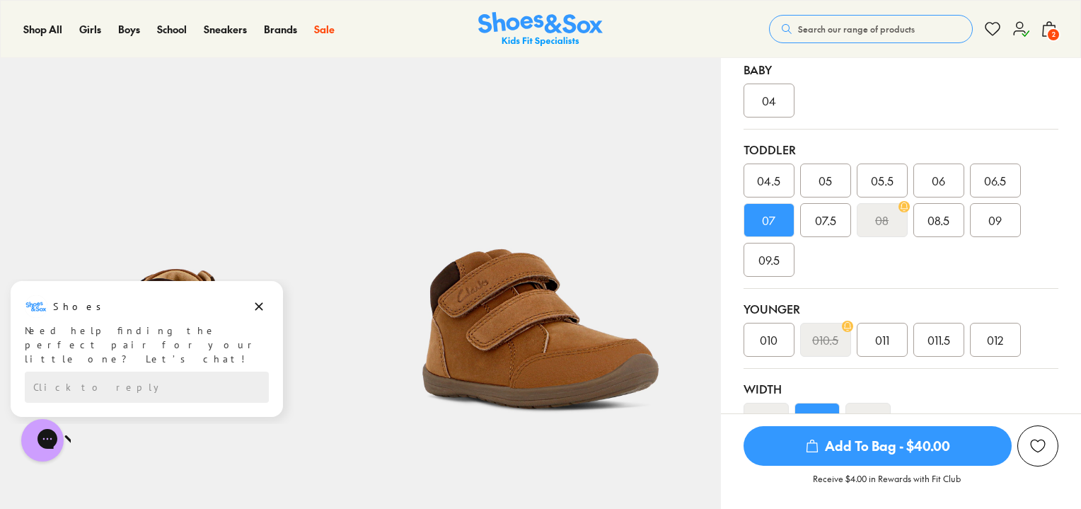
click at [761, 220] on div "07" at bounding box center [769, 220] width 51 height 34
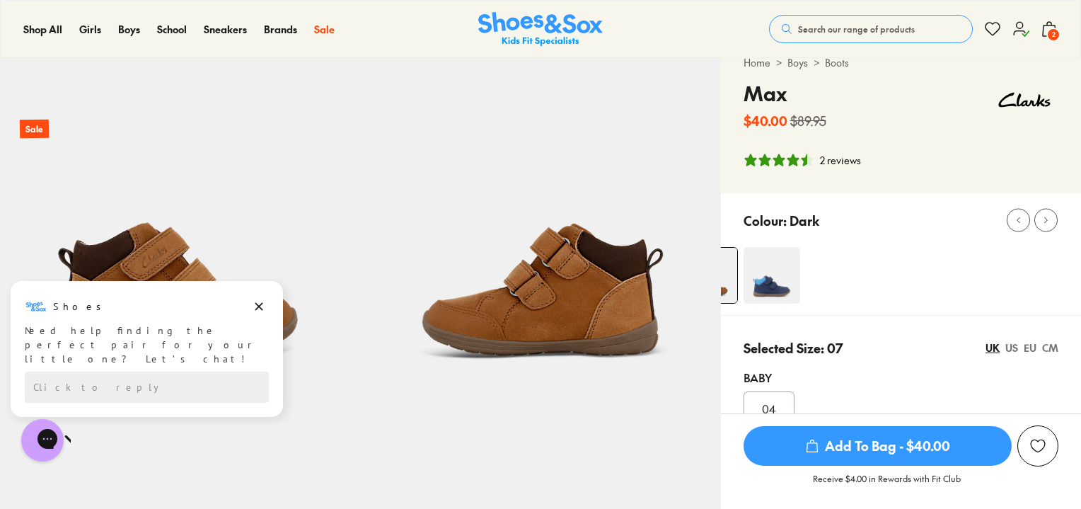
scroll to position [71, 0]
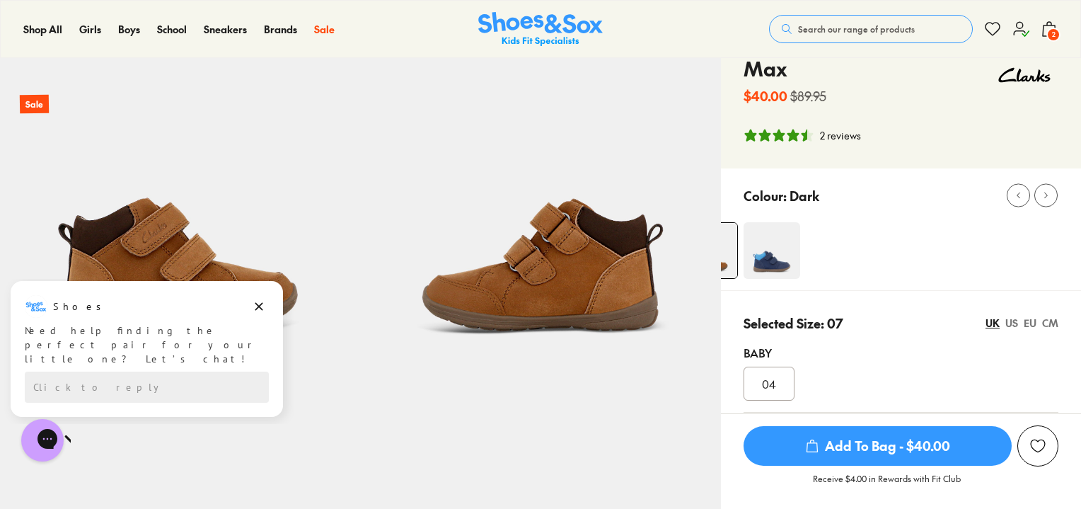
click at [764, 250] on img at bounding box center [772, 250] width 57 height 57
click at [773, 263] on img at bounding box center [772, 250] width 57 height 57
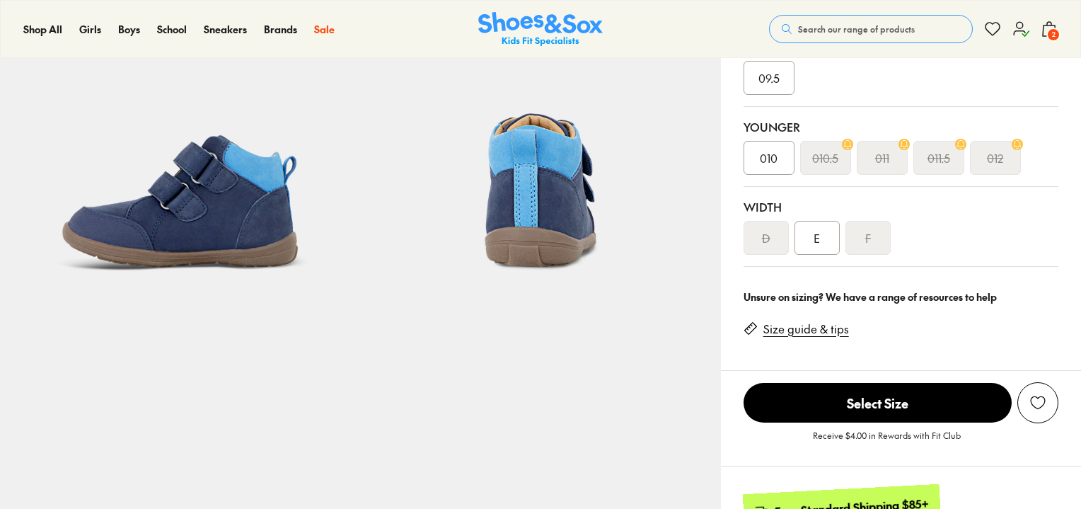
select select "*"
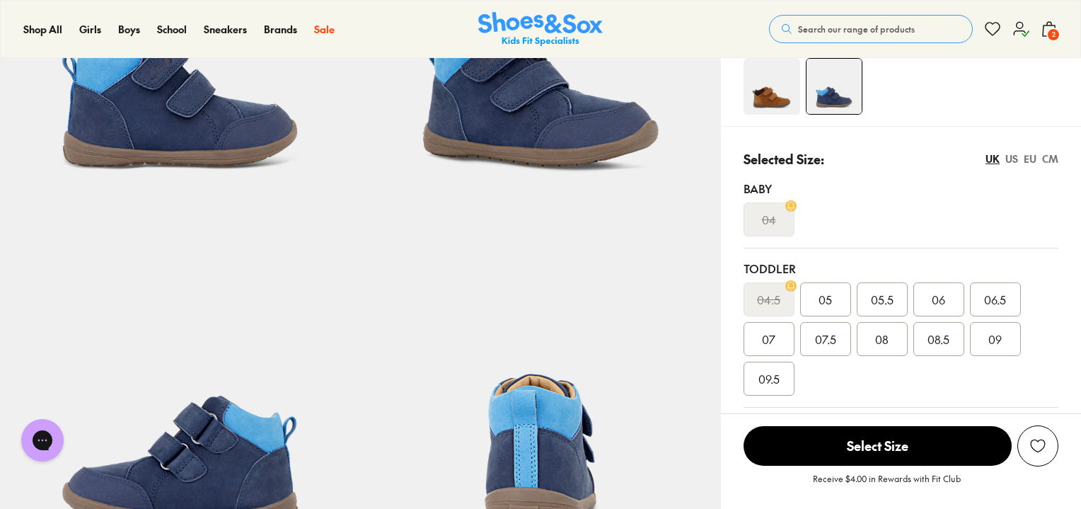
scroll to position [210, 0]
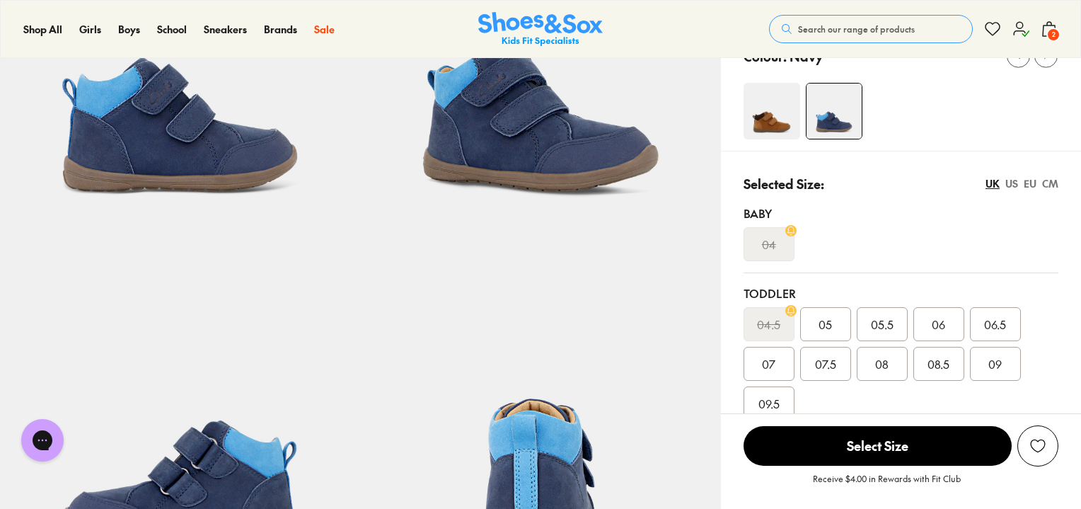
click at [769, 110] on img at bounding box center [772, 111] width 57 height 57
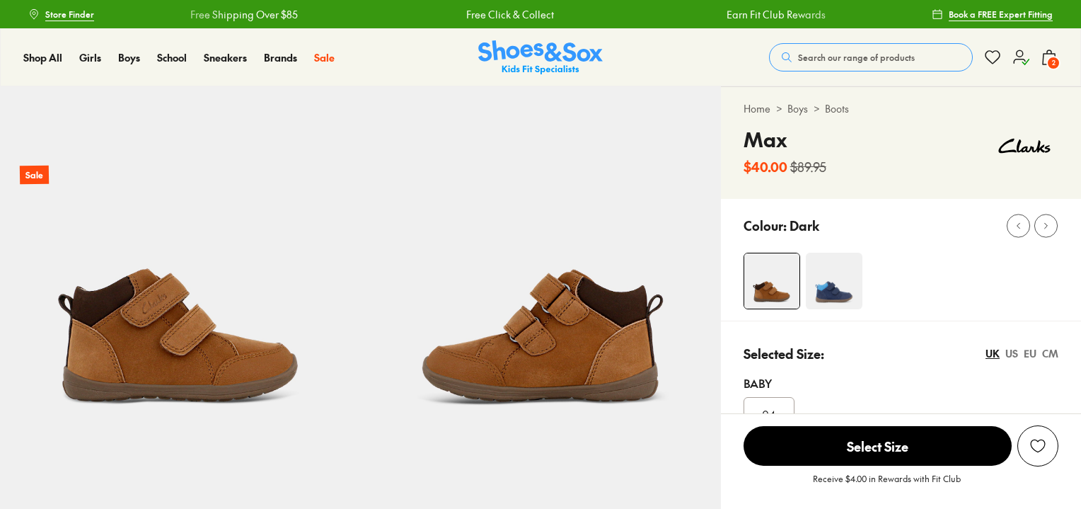
select select "*"
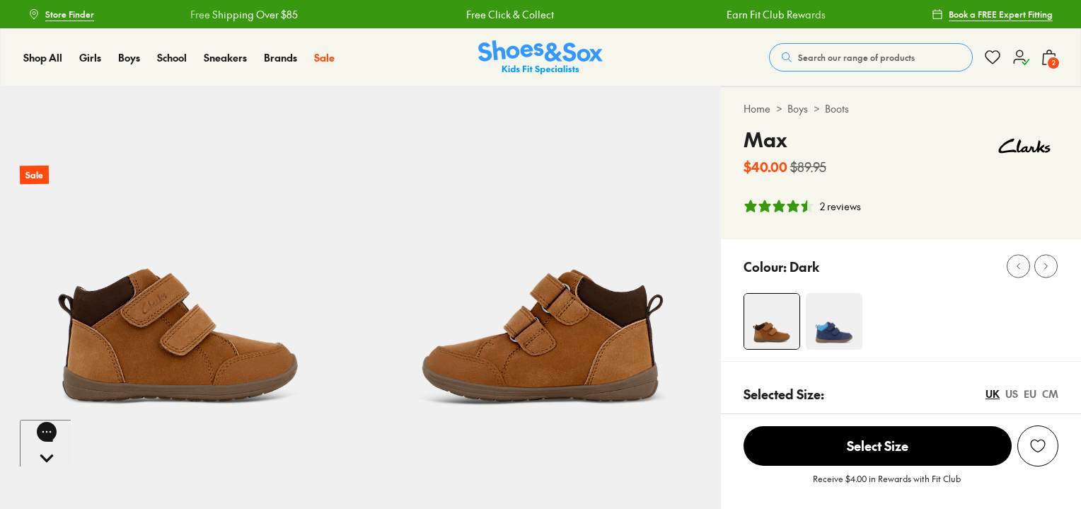
click img
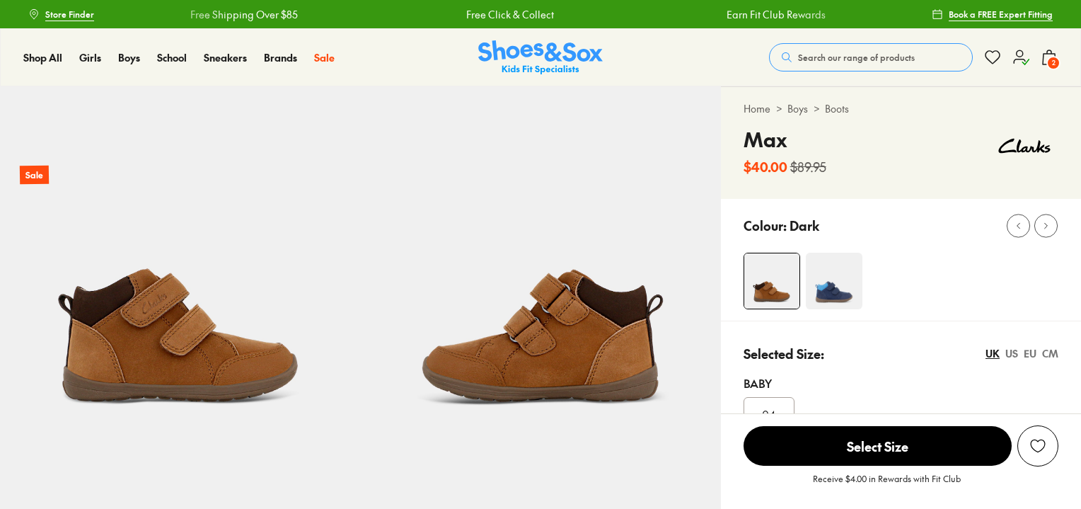
select select "*"
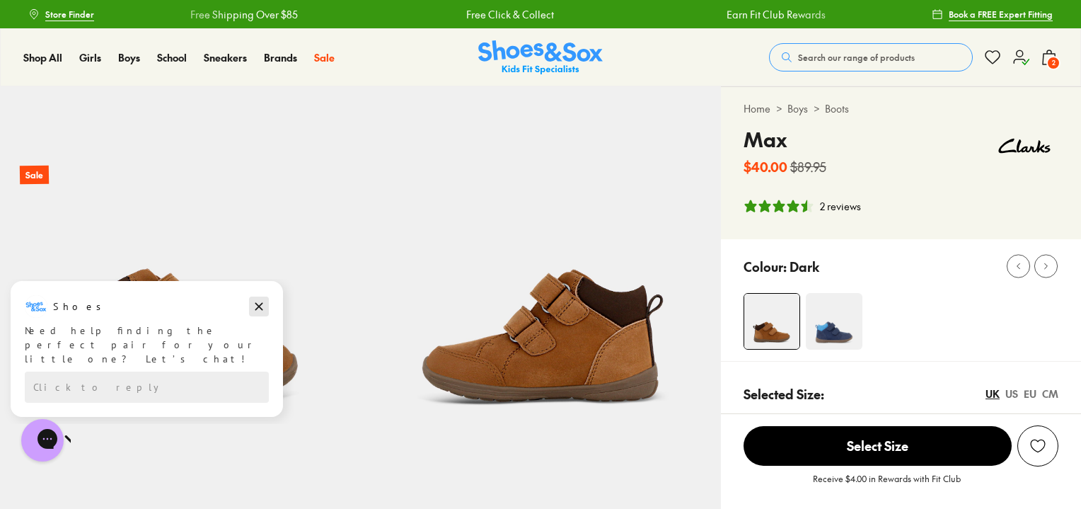
click at [258, 305] on icon "Dismiss campaign" at bounding box center [259, 307] width 8 height 8
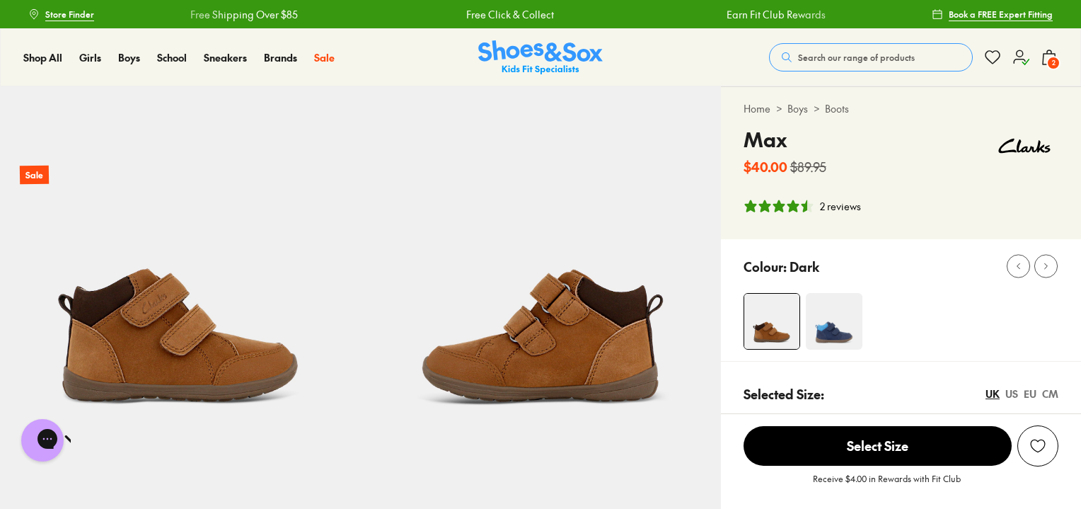
click at [764, 313] on img at bounding box center [771, 321] width 55 height 55
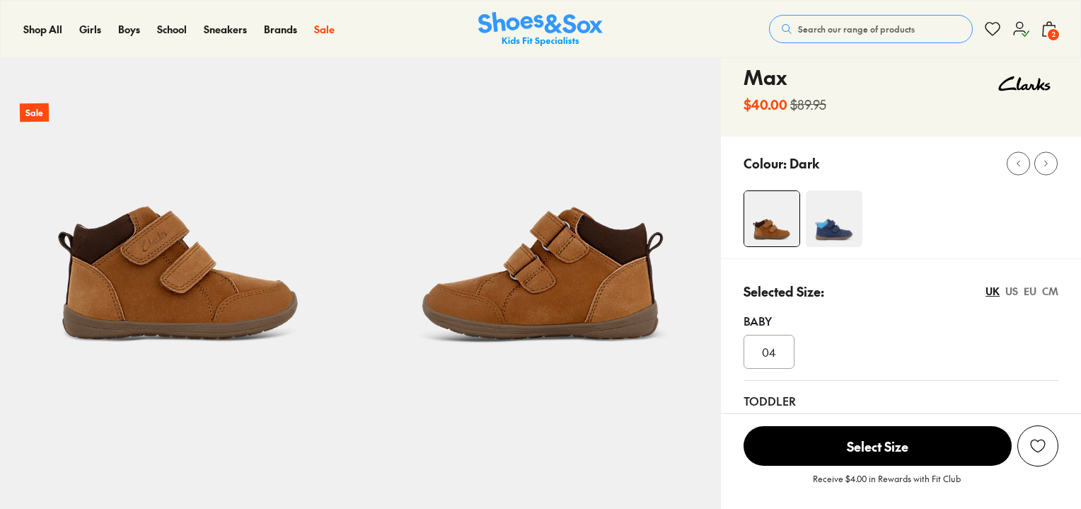
select select "*"
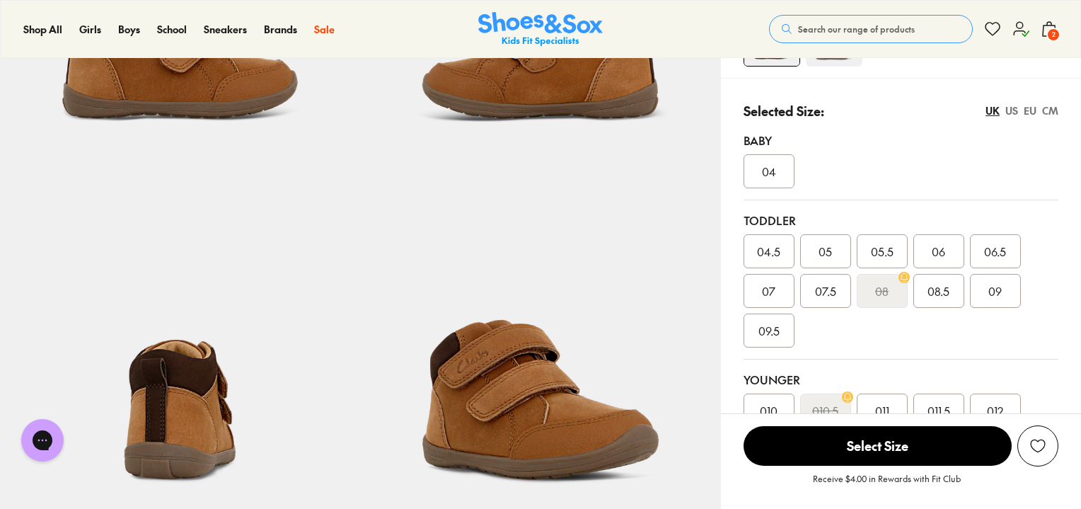
click at [785, 289] on div "07" at bounding box center [769, 291] width 51 height 34
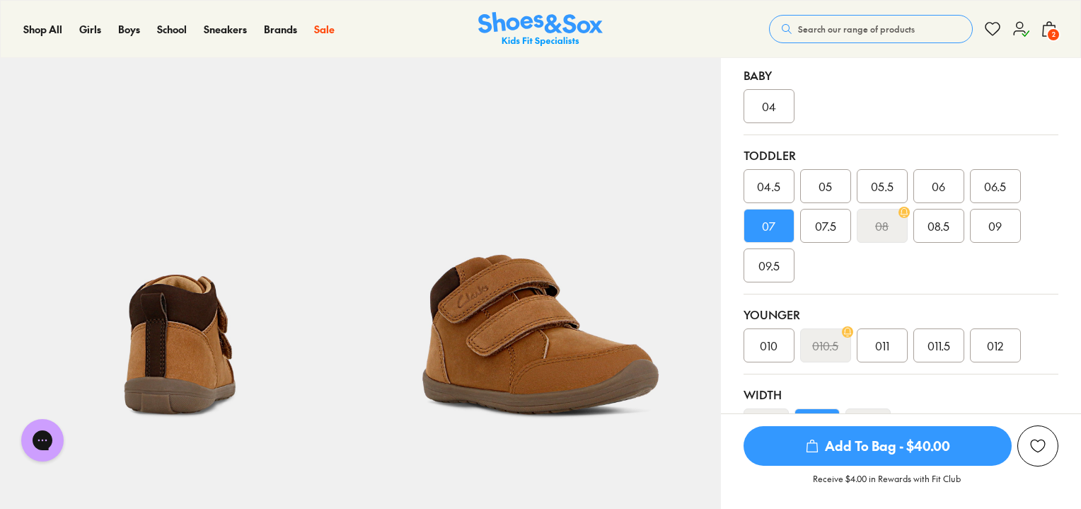
scroll to position [354, 0]
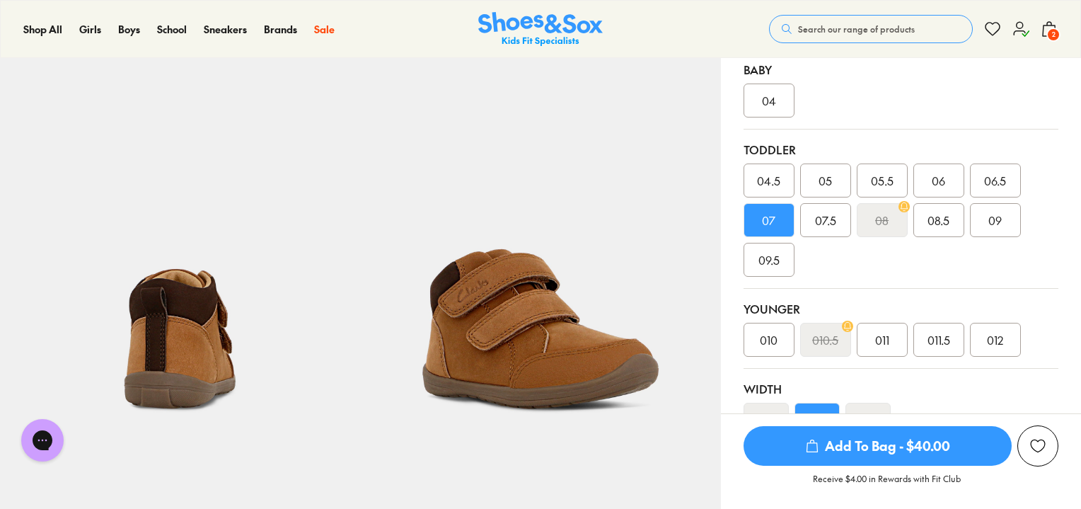
click at [764, 223] on span "07" at bounding box center [768, 220] width 13 height 17
click at [766, 221] on span "07" at bounding box center [768, 220] width 13 height 17
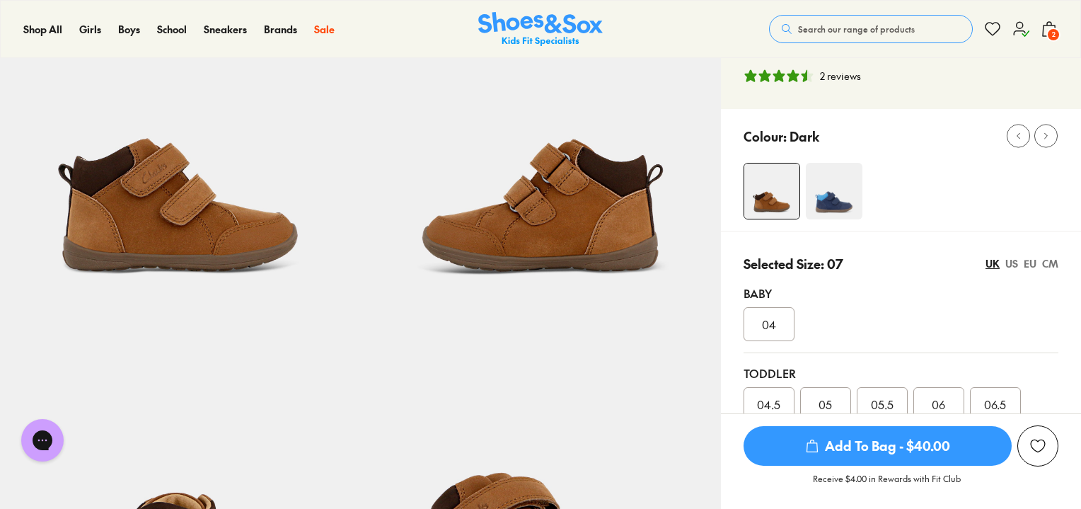
scroll to position [283, 0]
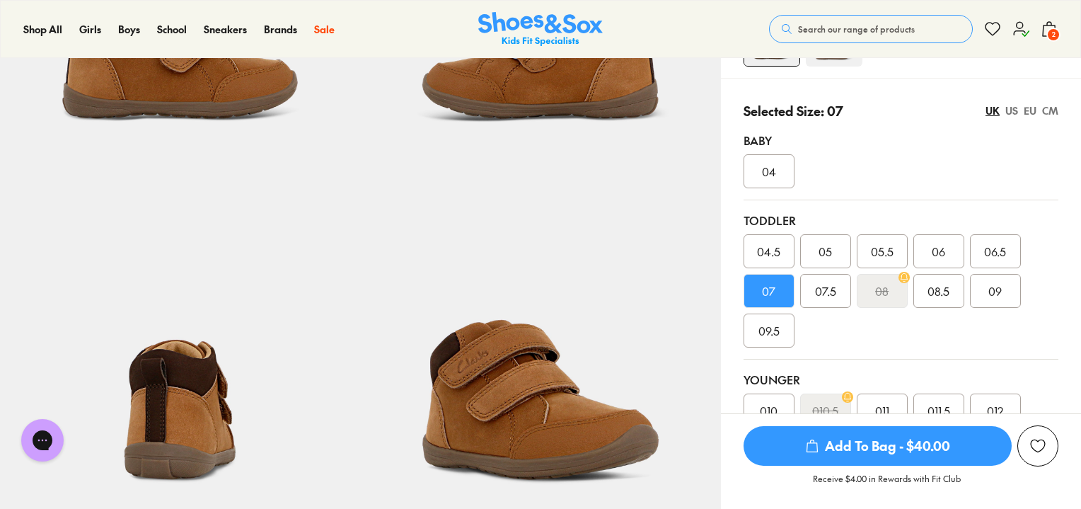
click at [888, 444] on span "Add To Bag - $40.00" at bounding box center [878, 446] width 268 height 40
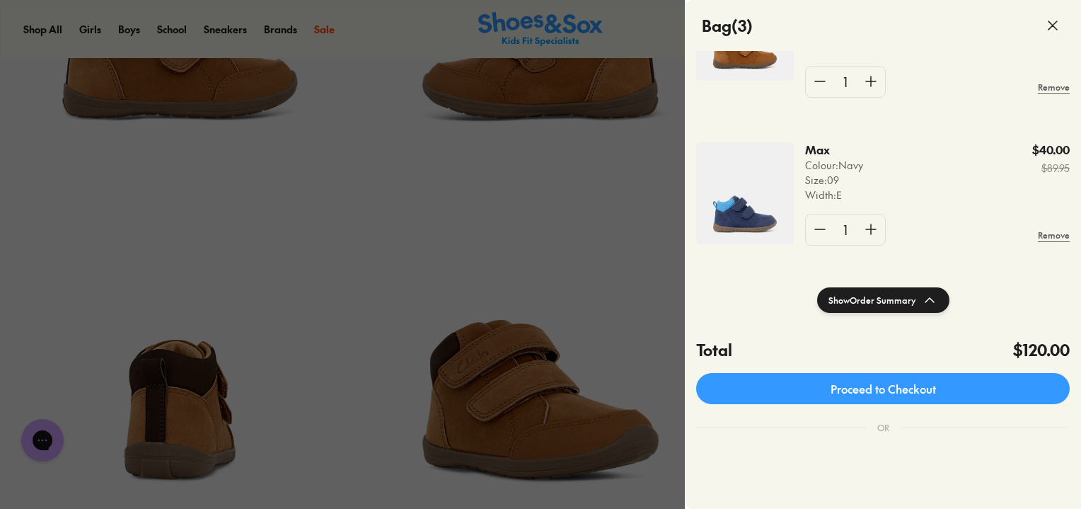
scroll to position [212, 0]
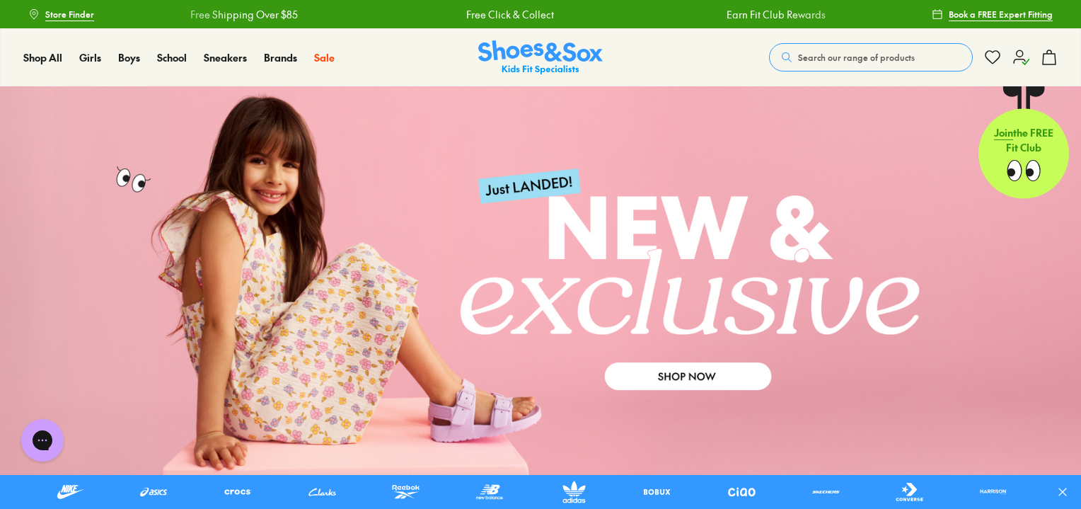
click at [1017, 57] on icon at bounding box center [1021, 57] width 17 height 17
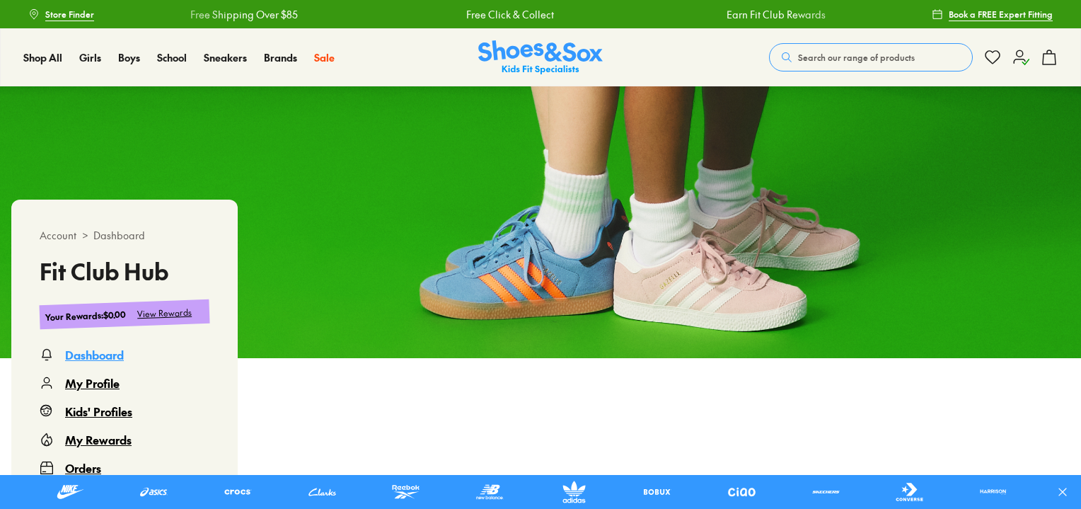
click at [1018, 62] on icon at bounding box center [1021, 57] width 17 height 17
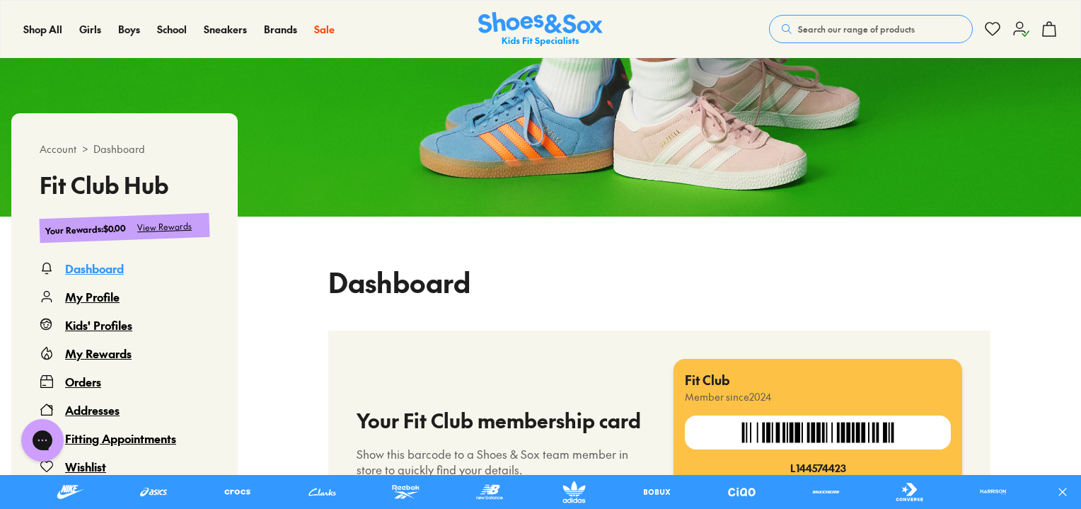
click at [76, 379] on div "Orders" at bounding box center [83, 381] width 36 height 17
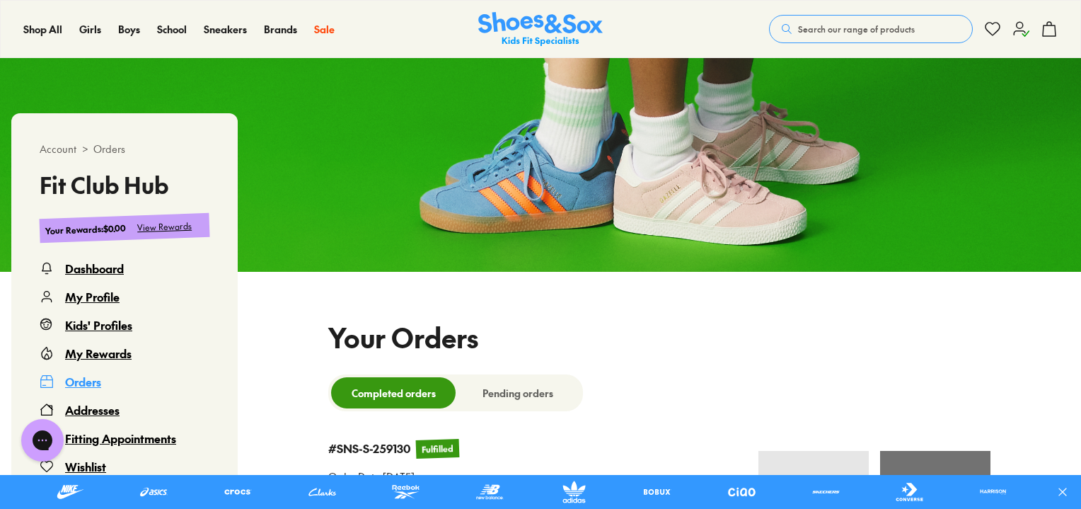
select select
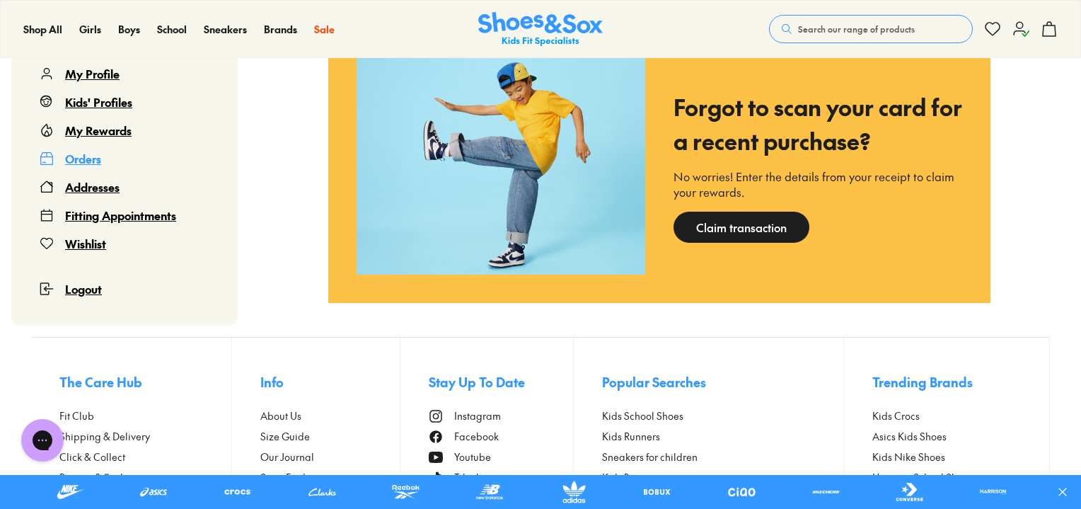
scroll to position [1065, 0]
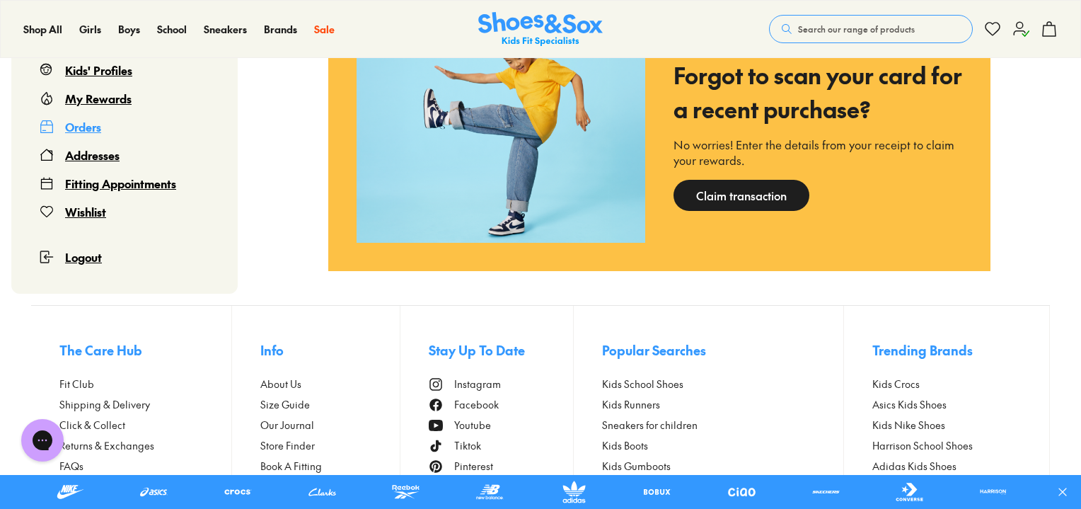
click at [79, 258] on span "Logout" at bounding box center [83, 257] width 37 height 16
